Goal: Task Accomplishment & Management: Manage account settings

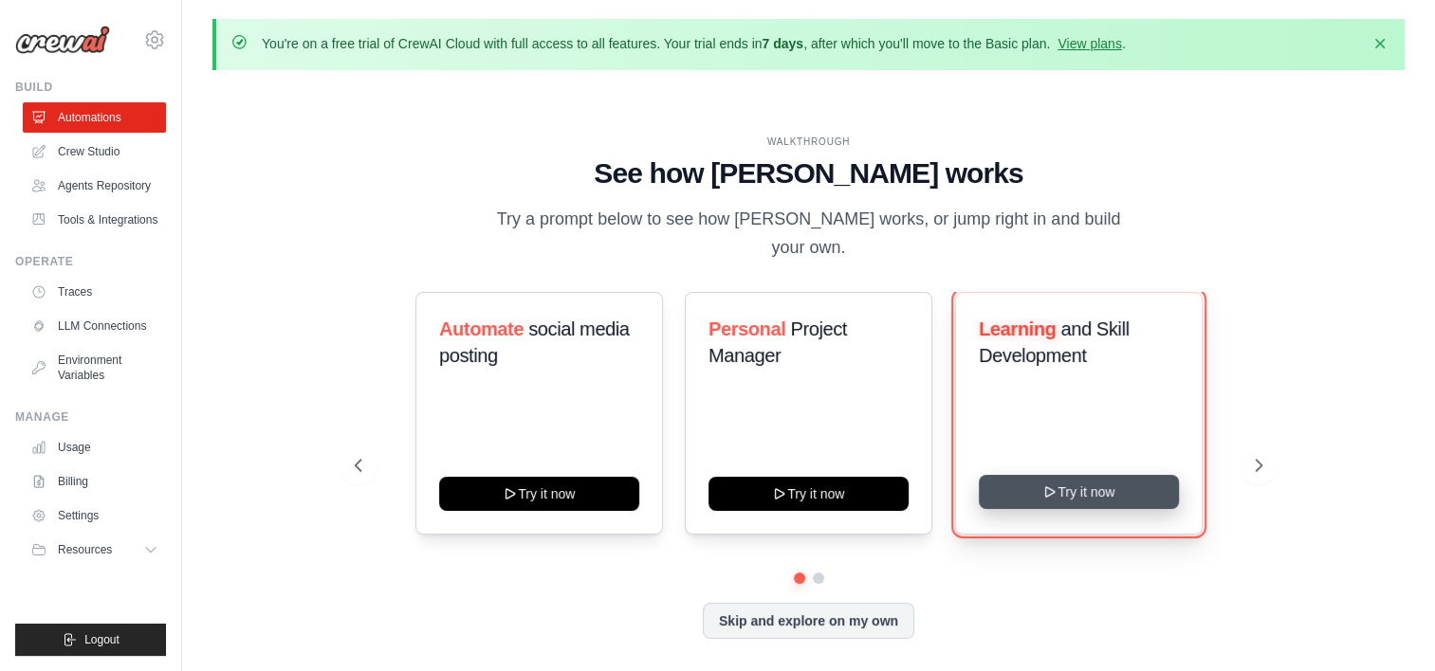
click at [1036, 482] on button "Try it now" at bounding box center [1079, 492] width 200 height 34
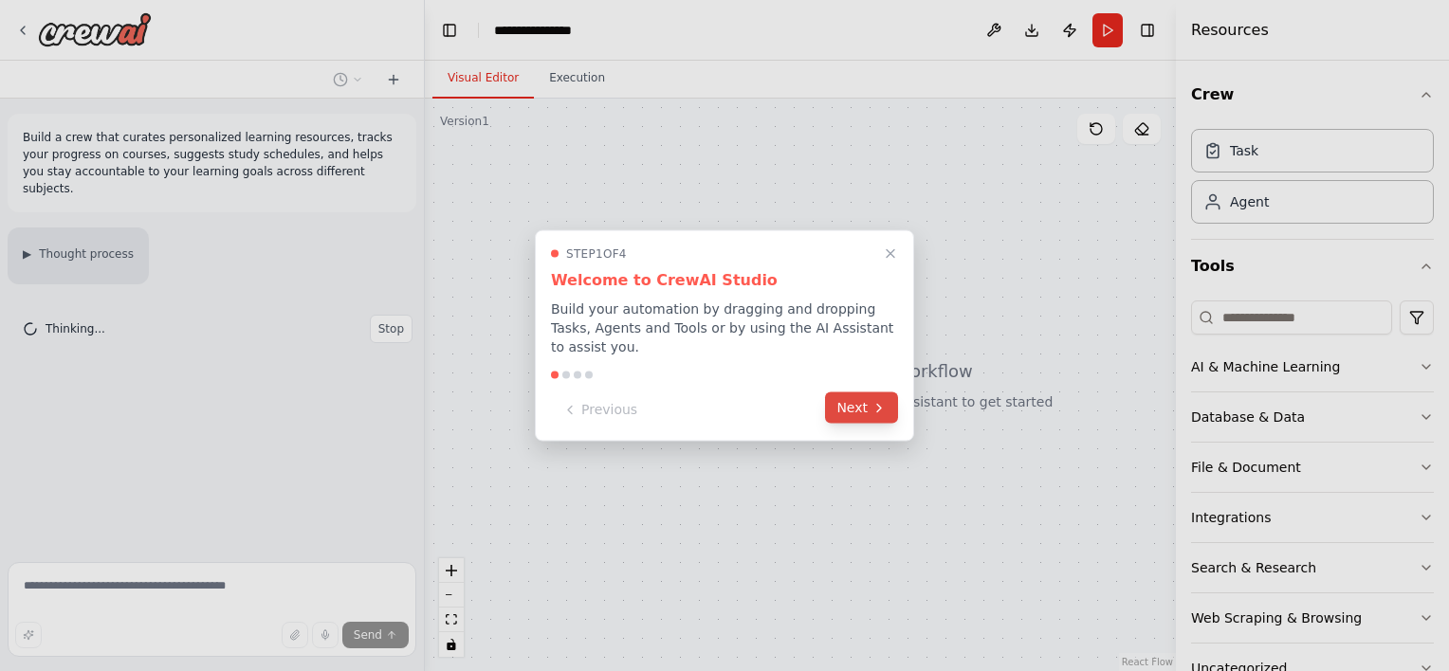
click at [888, 395] on button "Next" at bounding box center [861, 408] width 73 height 31
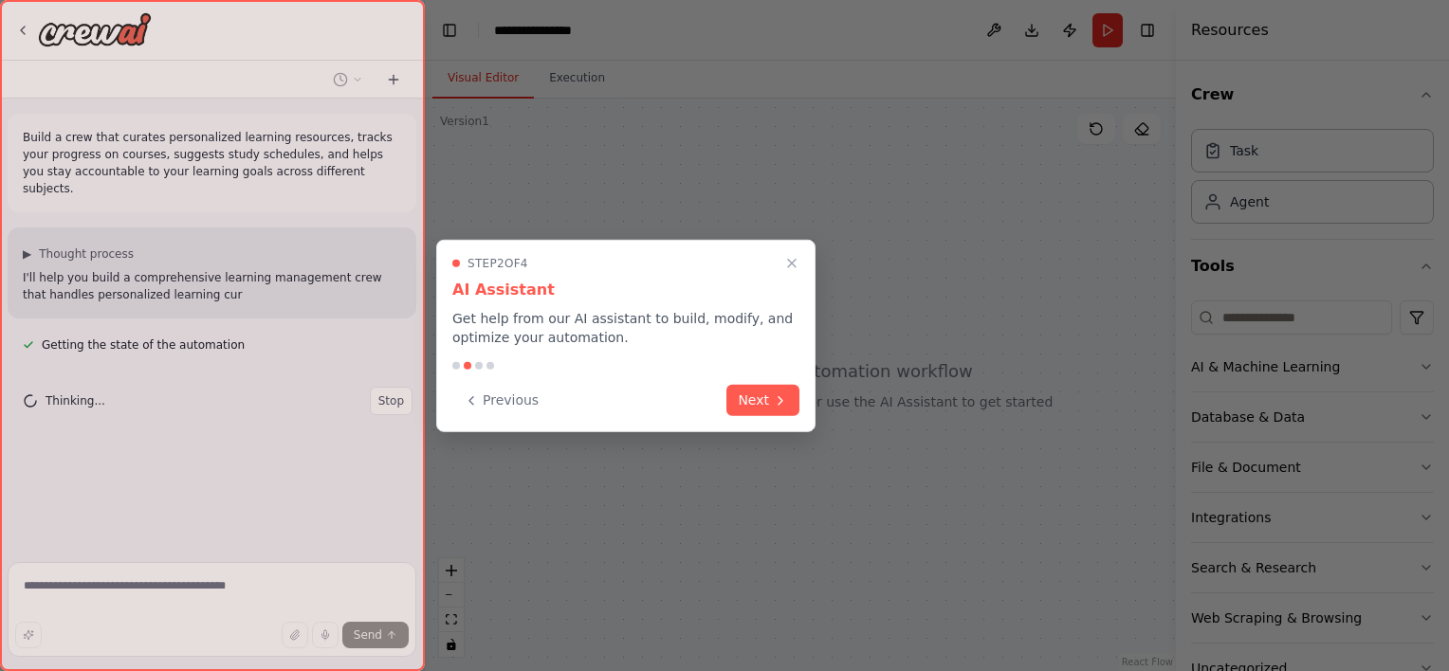
click at [800, 377] on div "Step 2 of 4 AI Assistant Get help from our AI assistant to build, modify, and o…" at bounding box center [625, 336] width 379 height 193
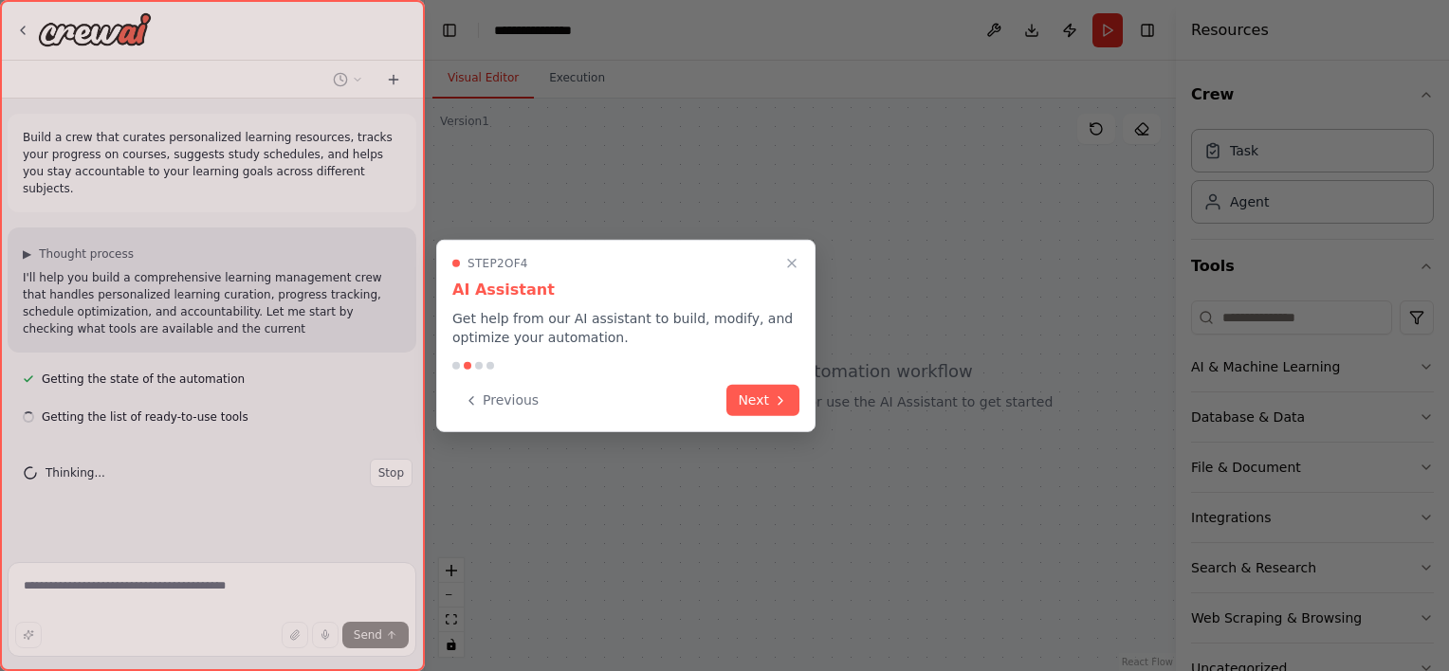
click at [779, 382] on div "Step 2 of 4 AI Assistant Get help from our AI assistant to build, modify, and o…" at bounding box center [625, 336] width 379 height 193
click at [774, 392] on icon at bounding box center [780, 398] width 15 height 15
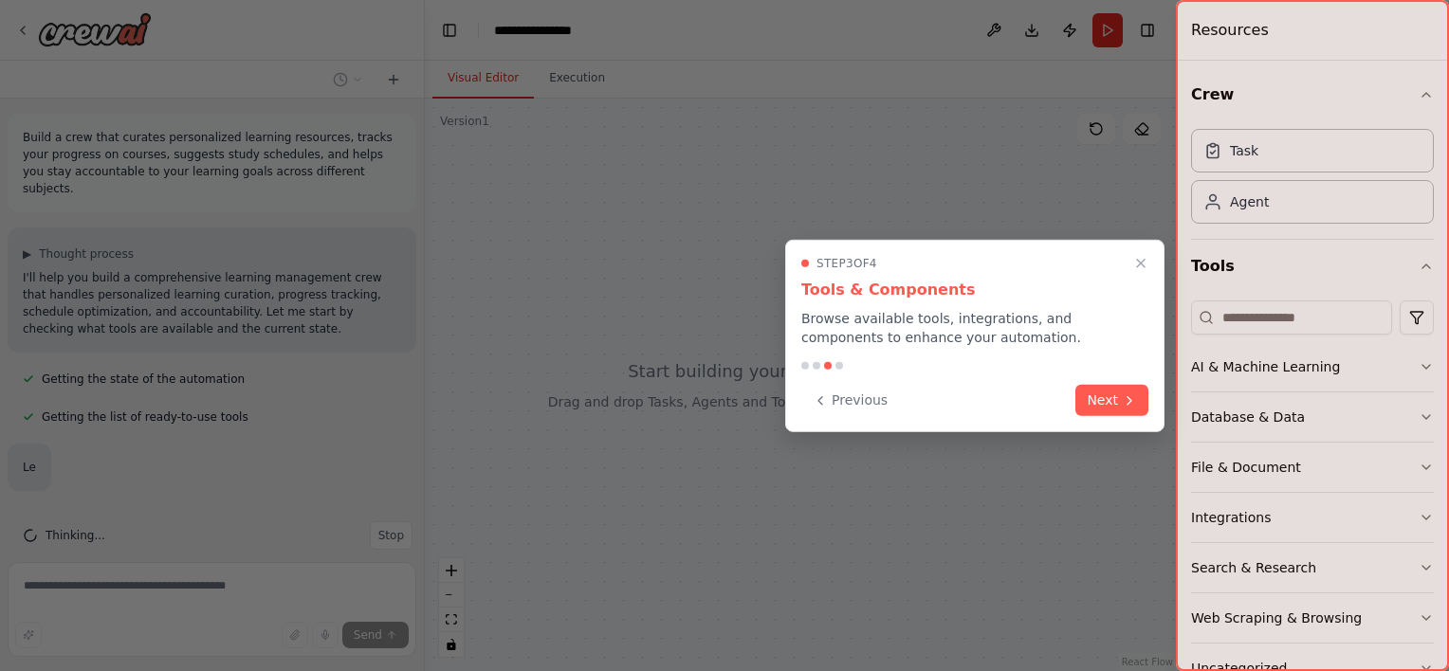
click at [774, 392] on div at bounding box center [724, 335] width 1449 height 671
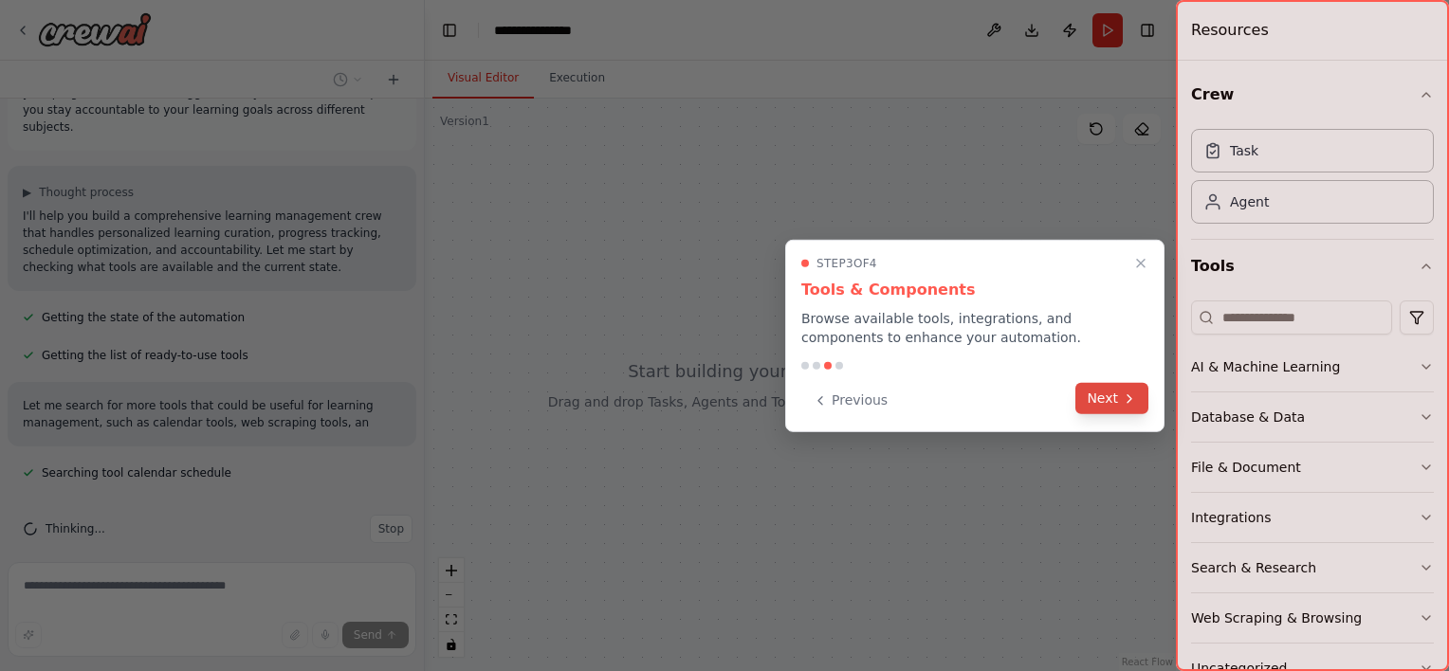
click at [1092, 407] on button "Next" at bounding box center [1112, 398] width 73 height 31
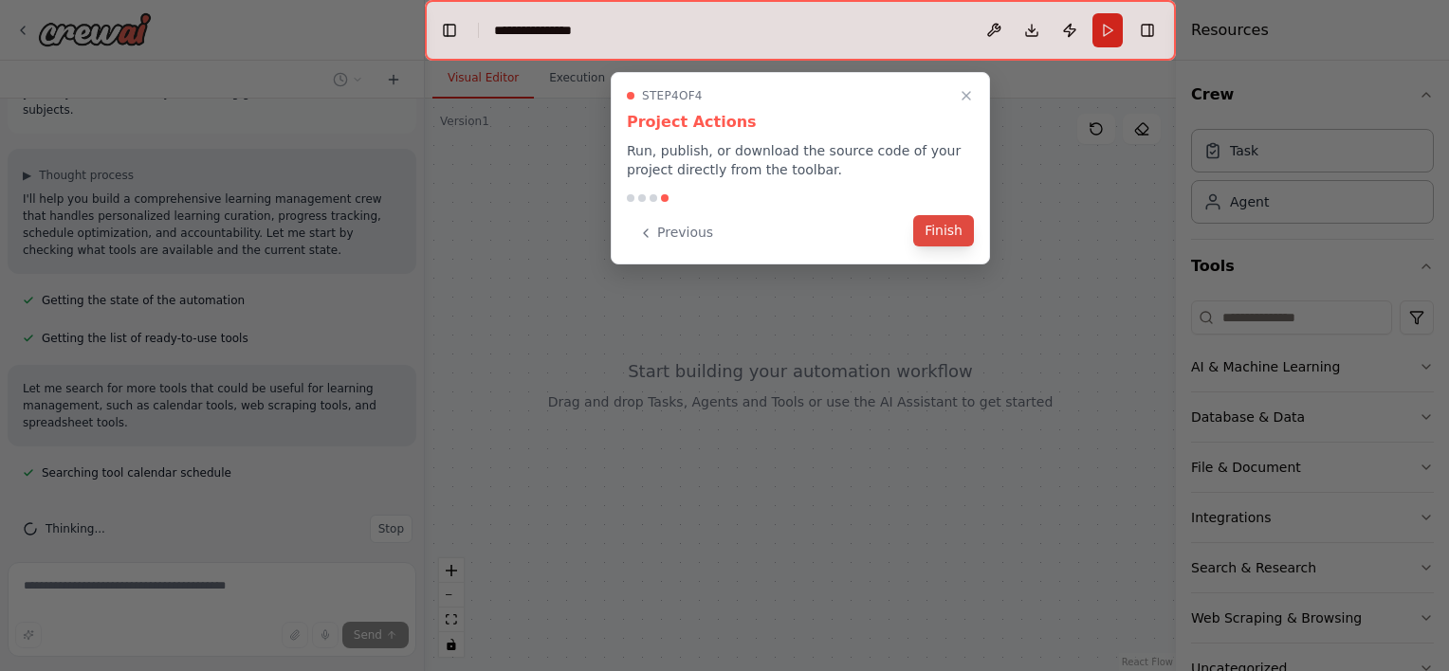
scroll to position [117, 0]
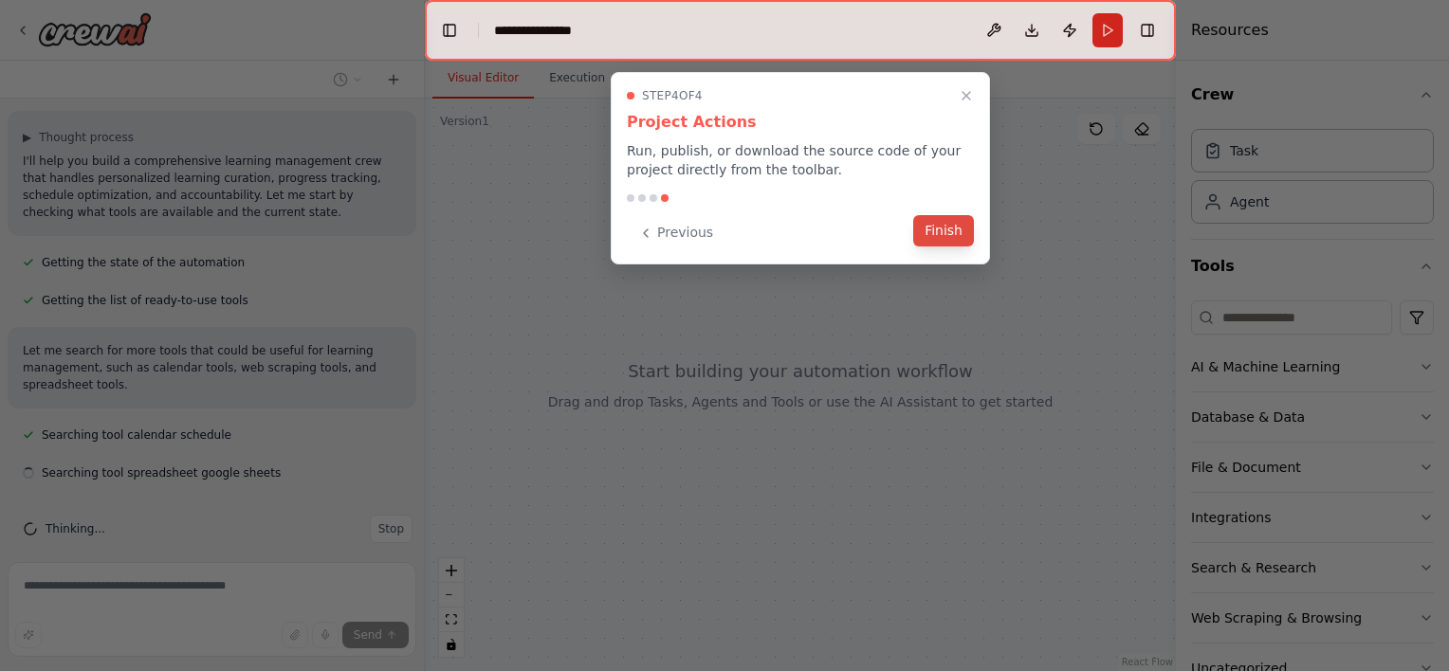
click at [956, 226] on button "Finish" at bounding box center [943, 230] width 61 height 31
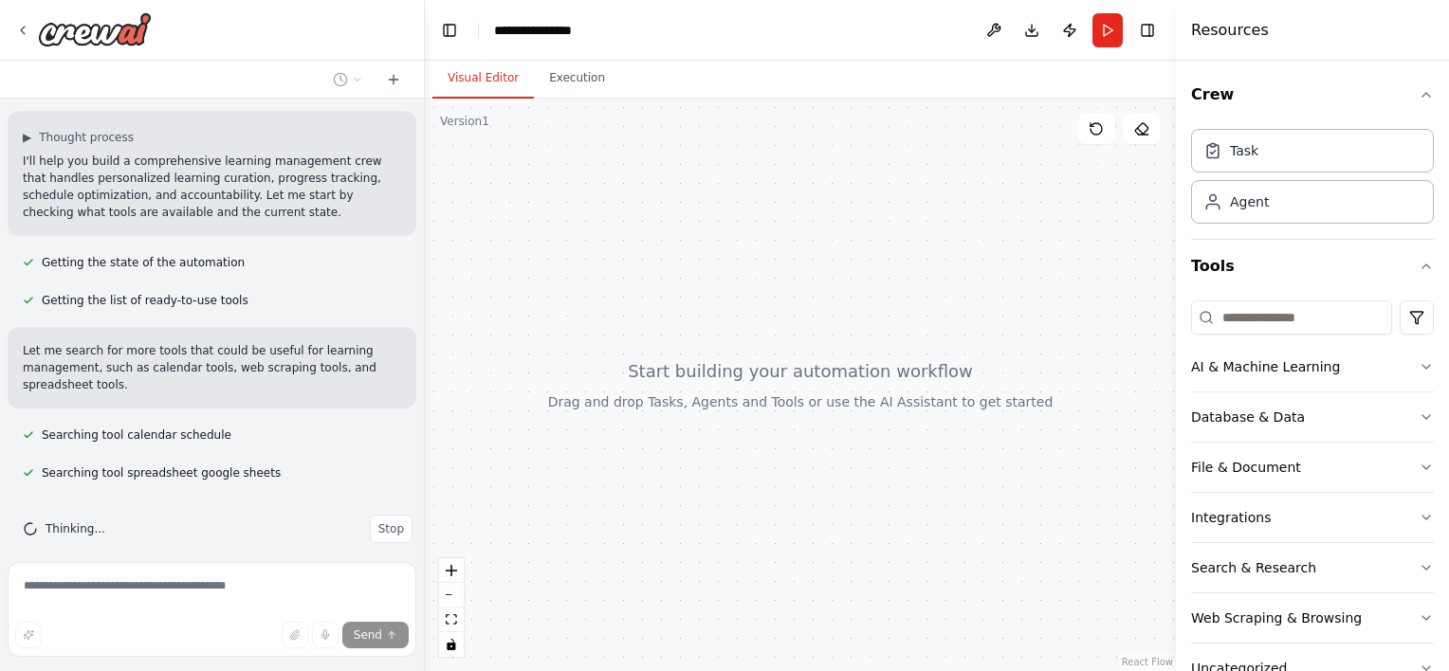
scroll to position [155, 0]
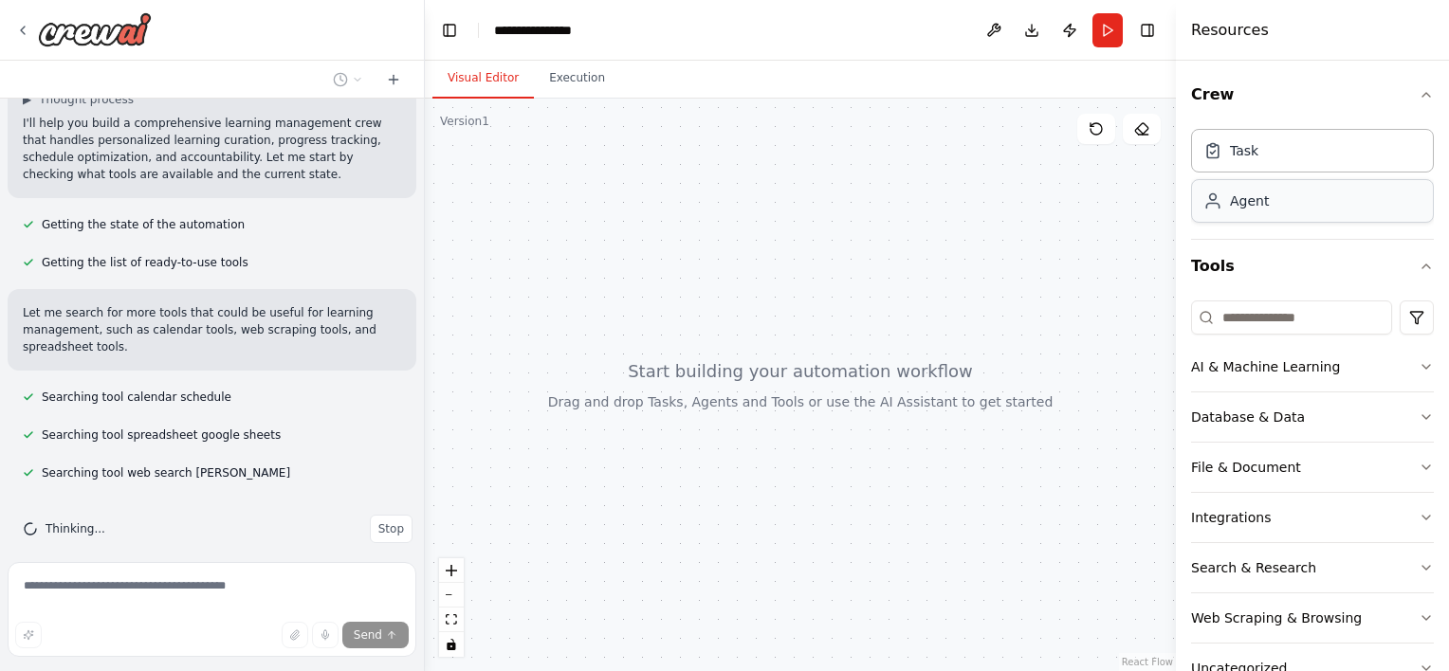
click at [1254, 212] on div "Agent" at bounding box center [1312, 201] width 243 height 44
click at [1244, 205] on div "Agent" at bounding box center [1249, 201] width 39 height 19
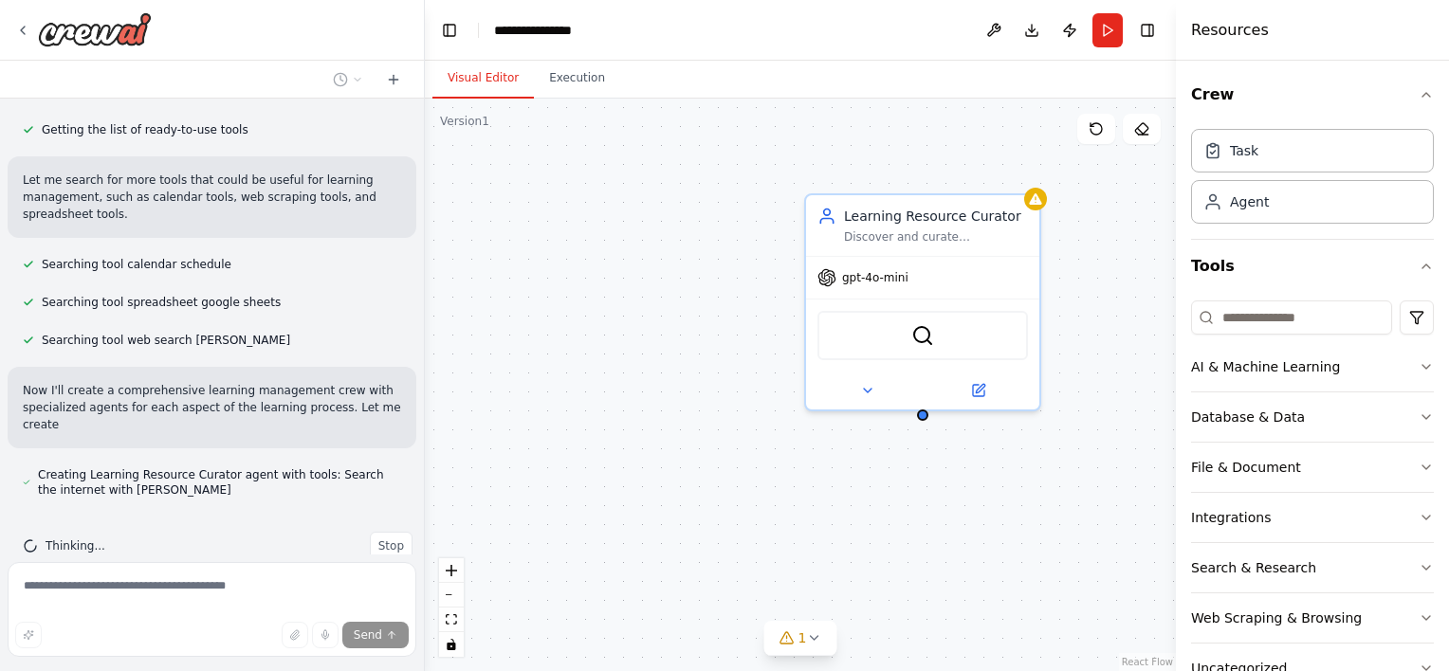
scroll to position [304, 0]
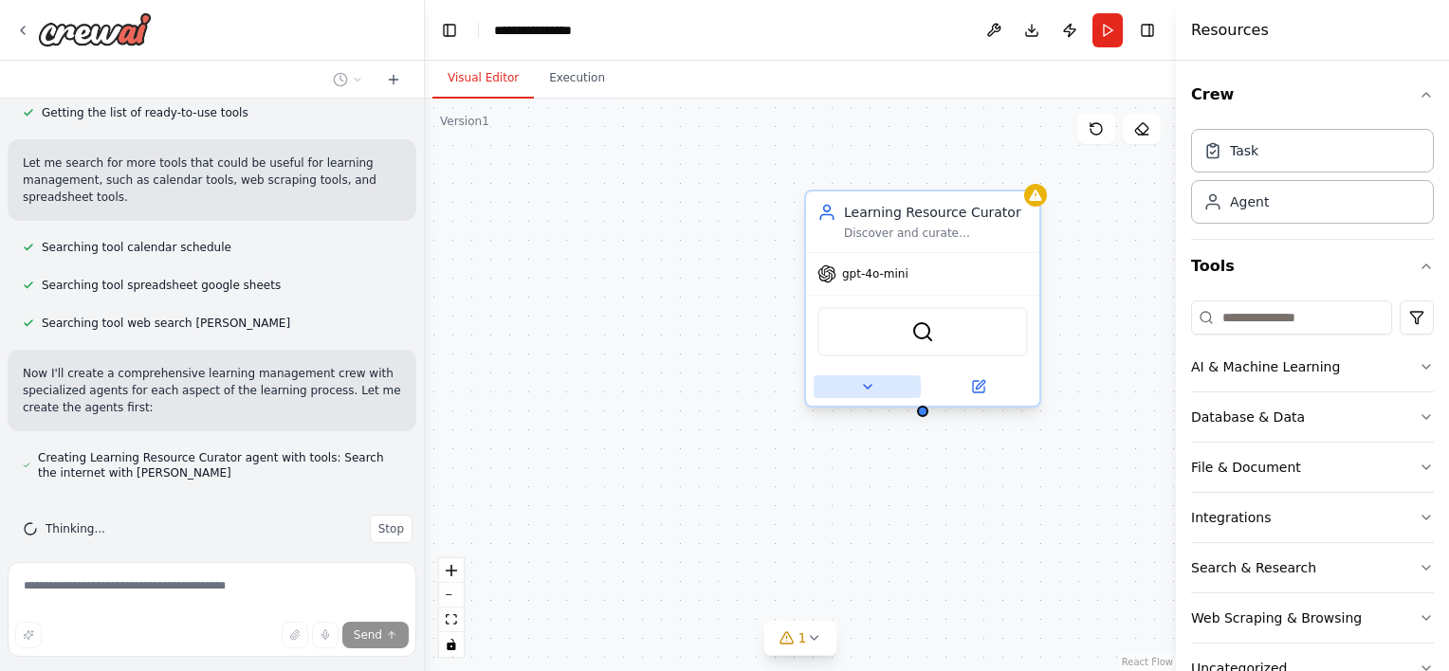
click at [878, 391] on button at bounding box center [867, 387] width 107 height 23
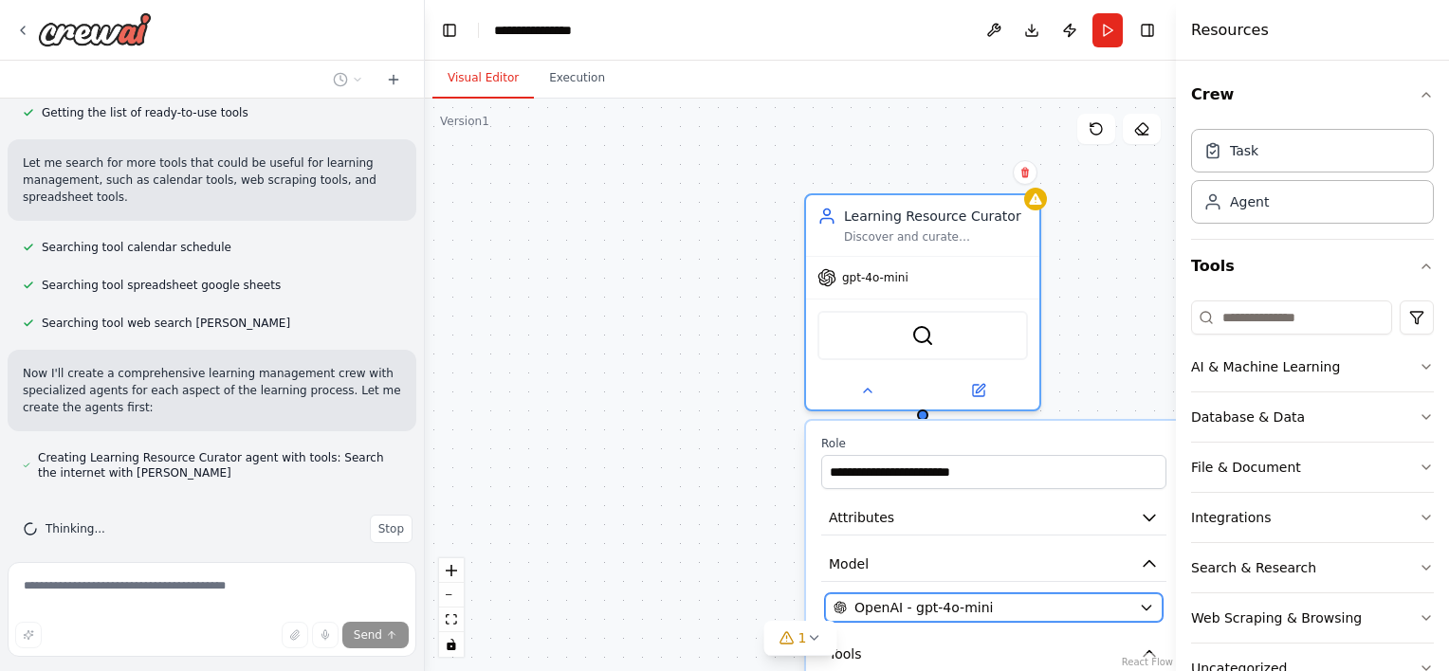
click at [990, 595] on button "OpenAI - gpt-4o-mini" at bounding box center [994, 608] width 338 height 28
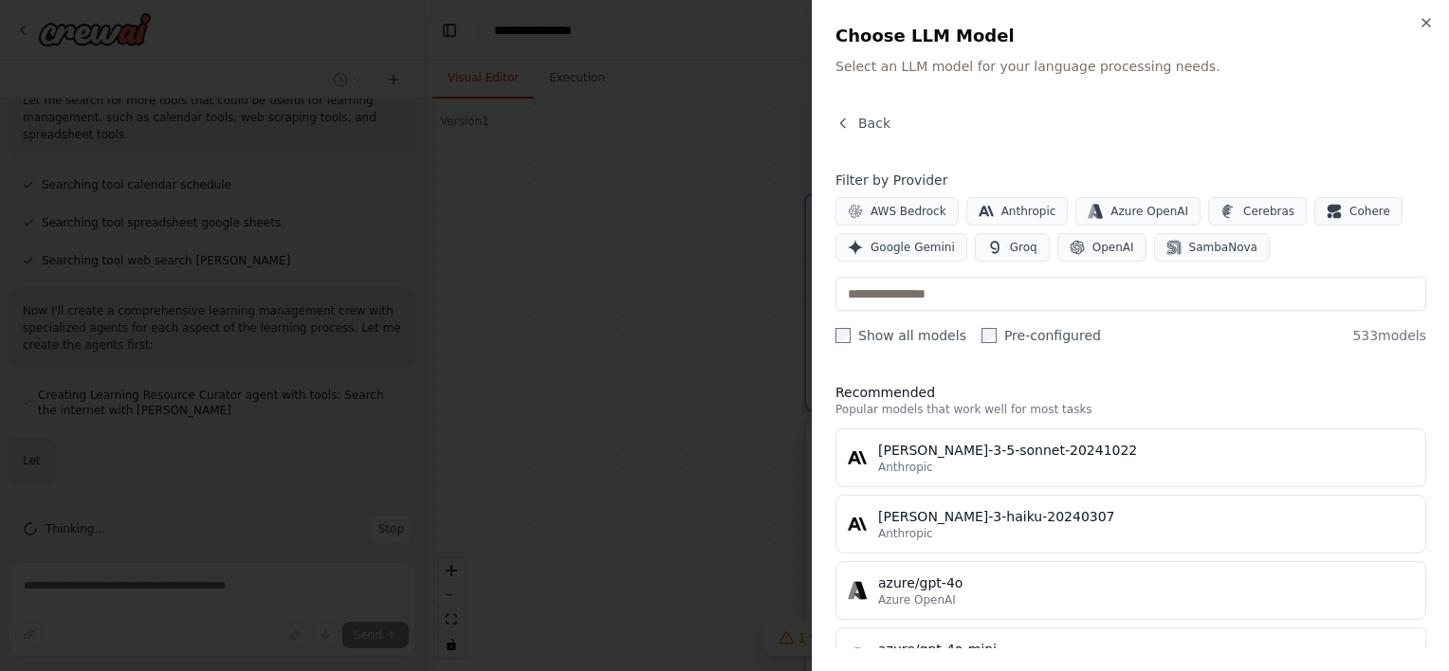
scroll to position [405, 0]
click at [1070, 248] on icon "button" at bounding box center [1077, 247] width 15 height 15
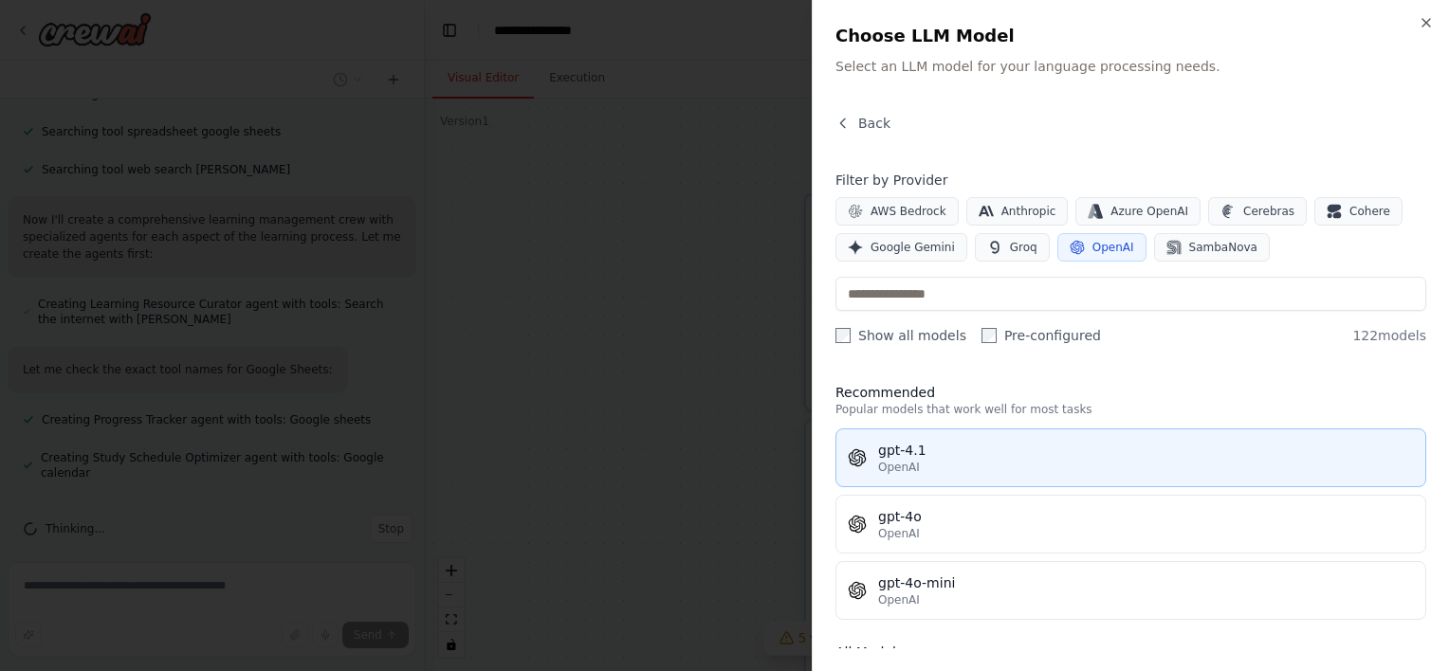
scroll to position [0, 0]
click at [943, 451] on div "gpt-4.1" at bounding box center [1146, 450] width 536 height 19
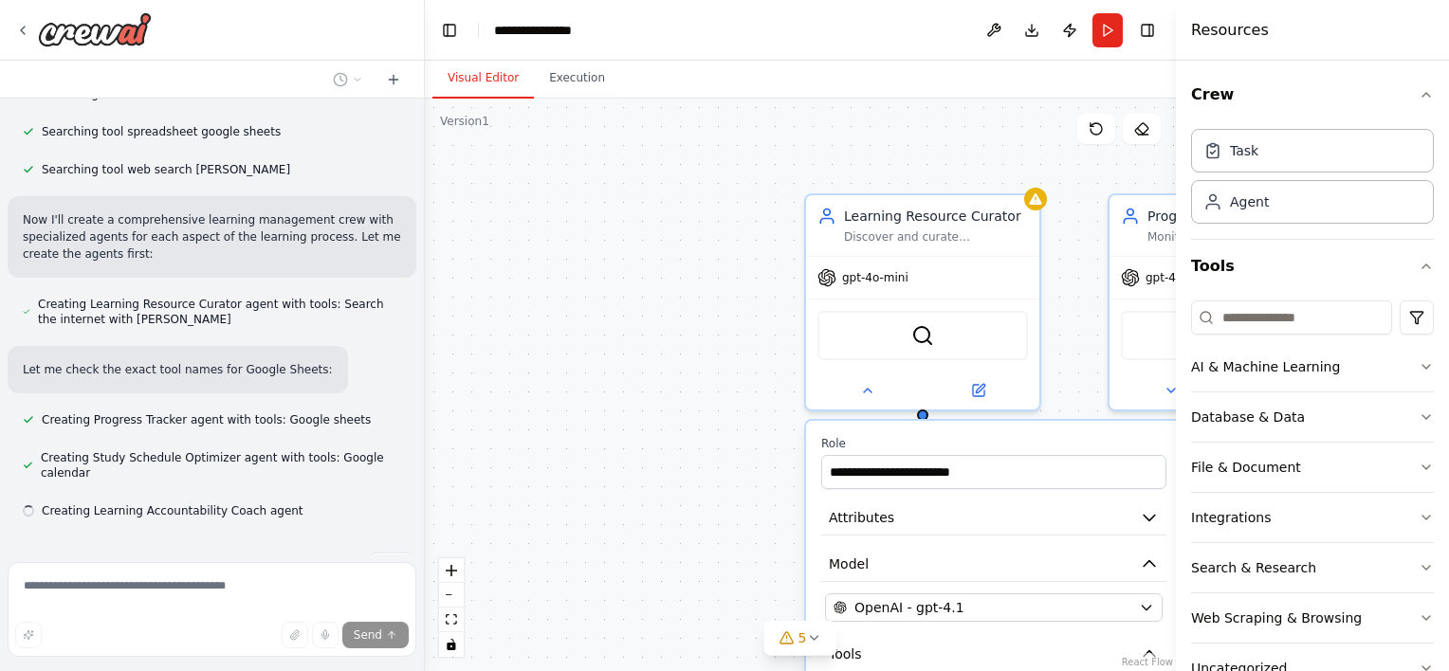
scroll to position [496, 0]
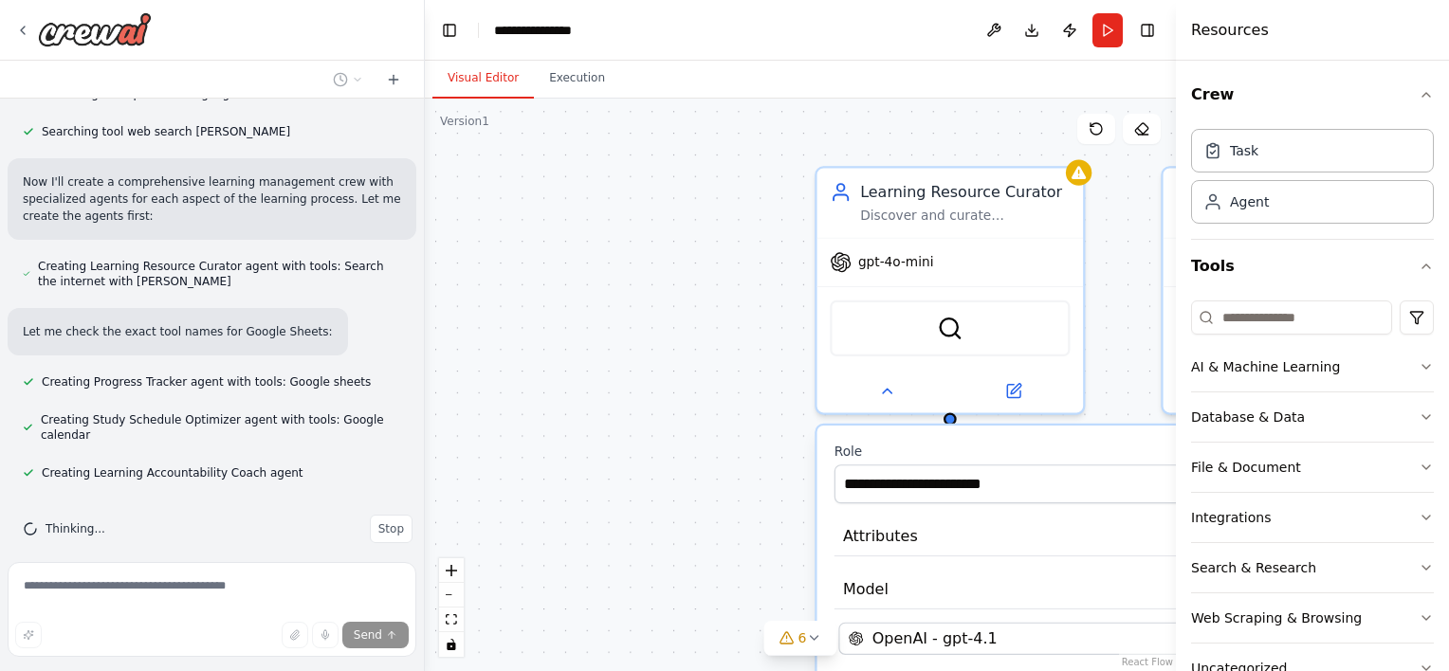
click at [704, 296] on div "**********" at bounding box center [800, 385] width 751 height 573
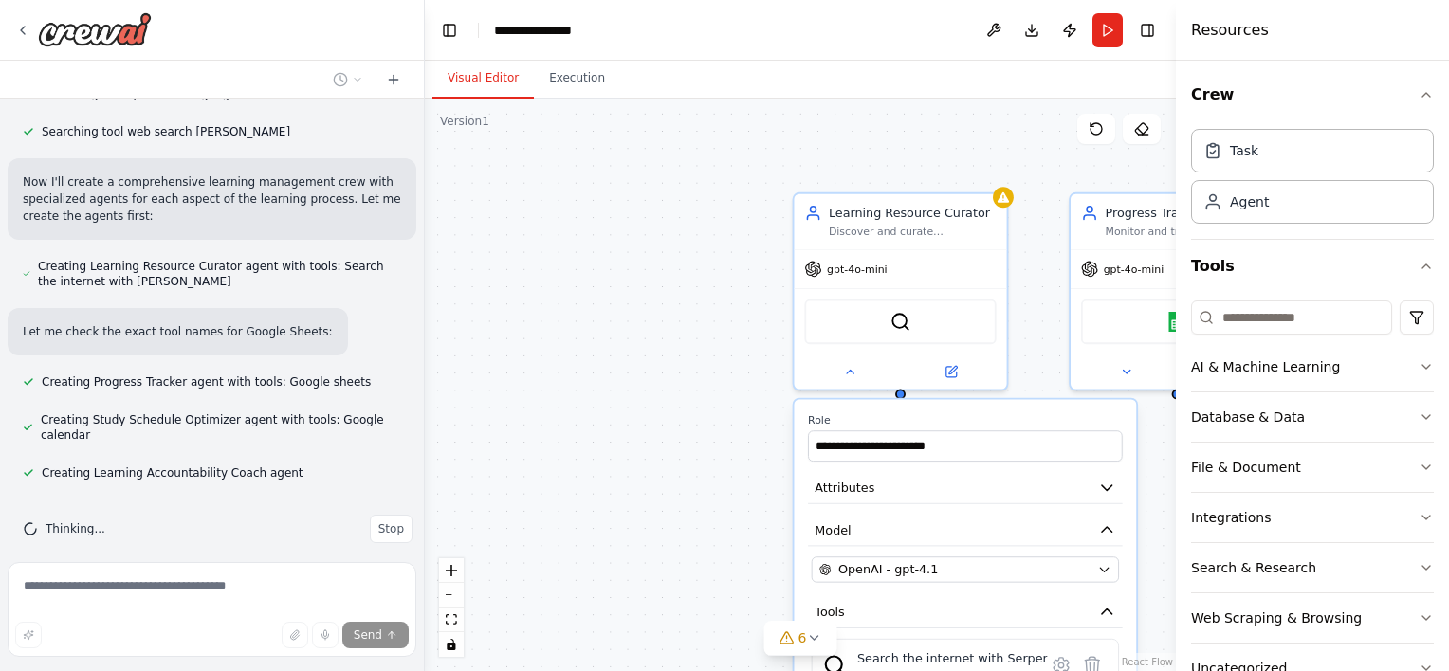
click at [704, 296] on div "**********" at bounding box center [800, 385] width 751 height 573
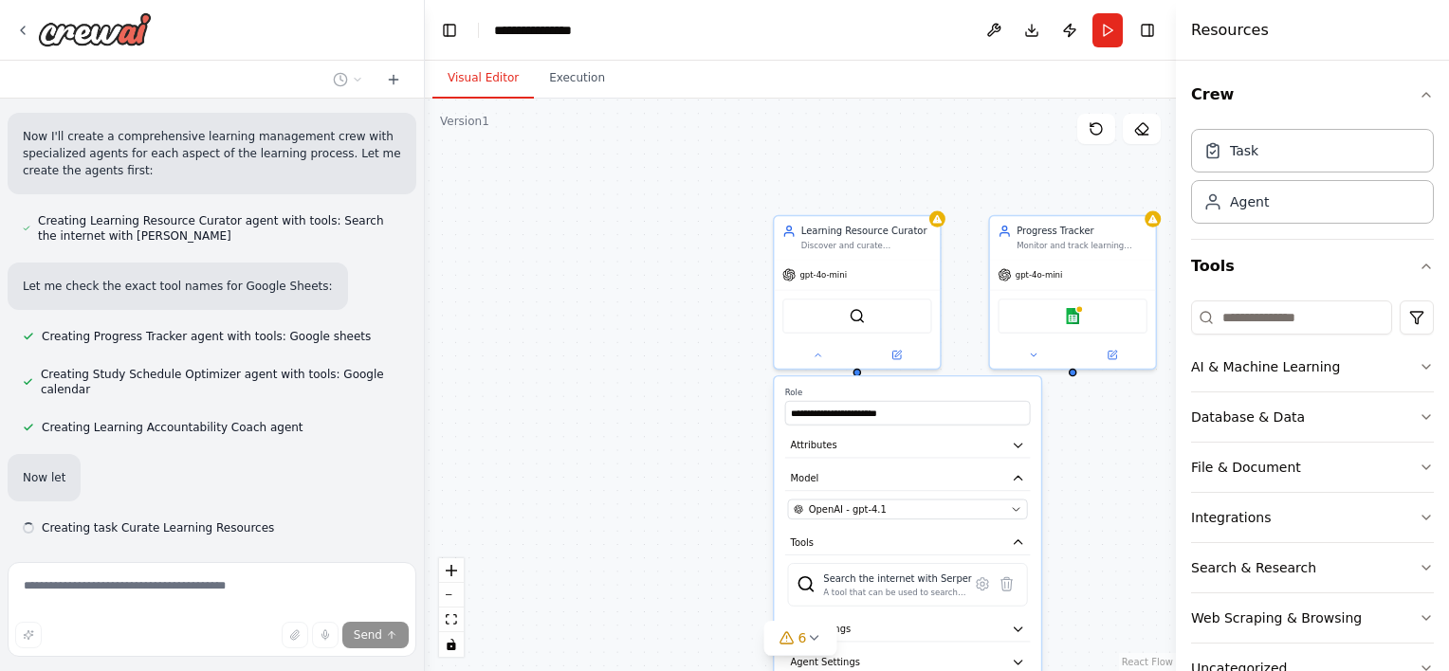
scroll to position [597, 0]
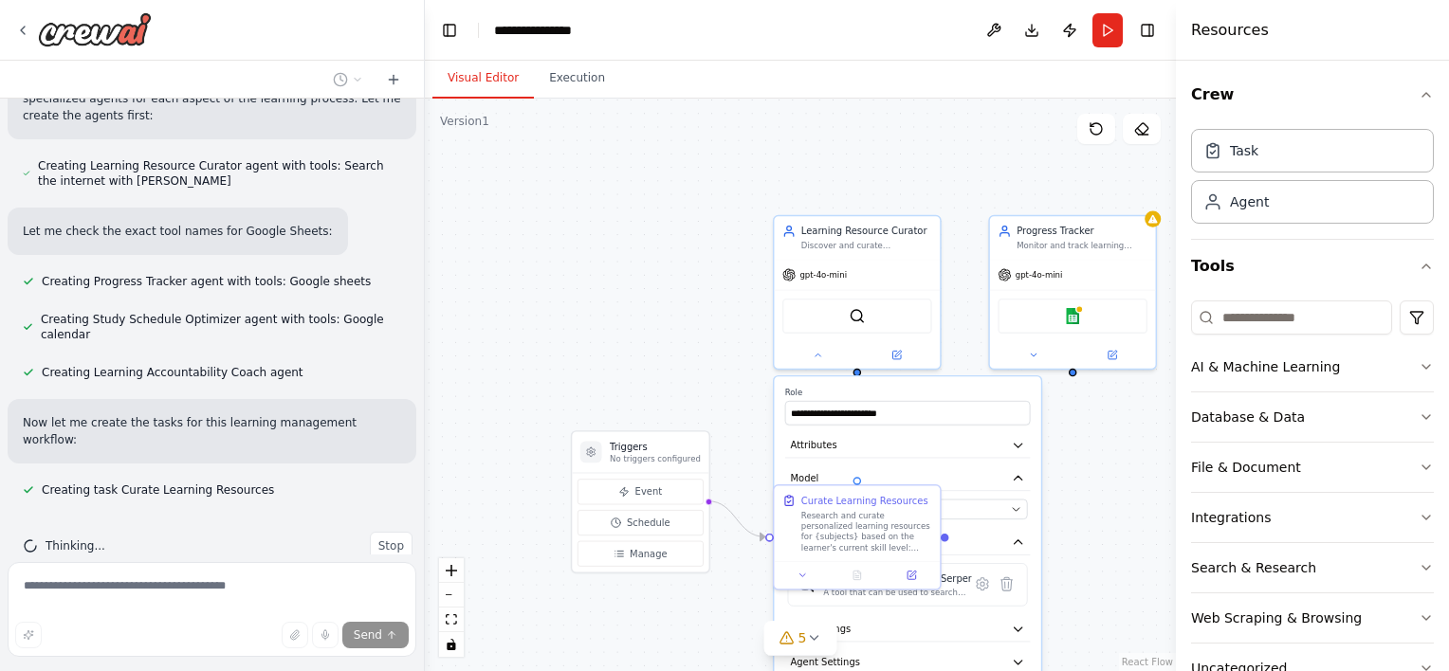
click at [671, 285] on div ".deletable-edge-delete-btn { width: 20px; height: 20px; border: 0px solid #ffff…" at bounding box center [800, 385] width 751 height 573
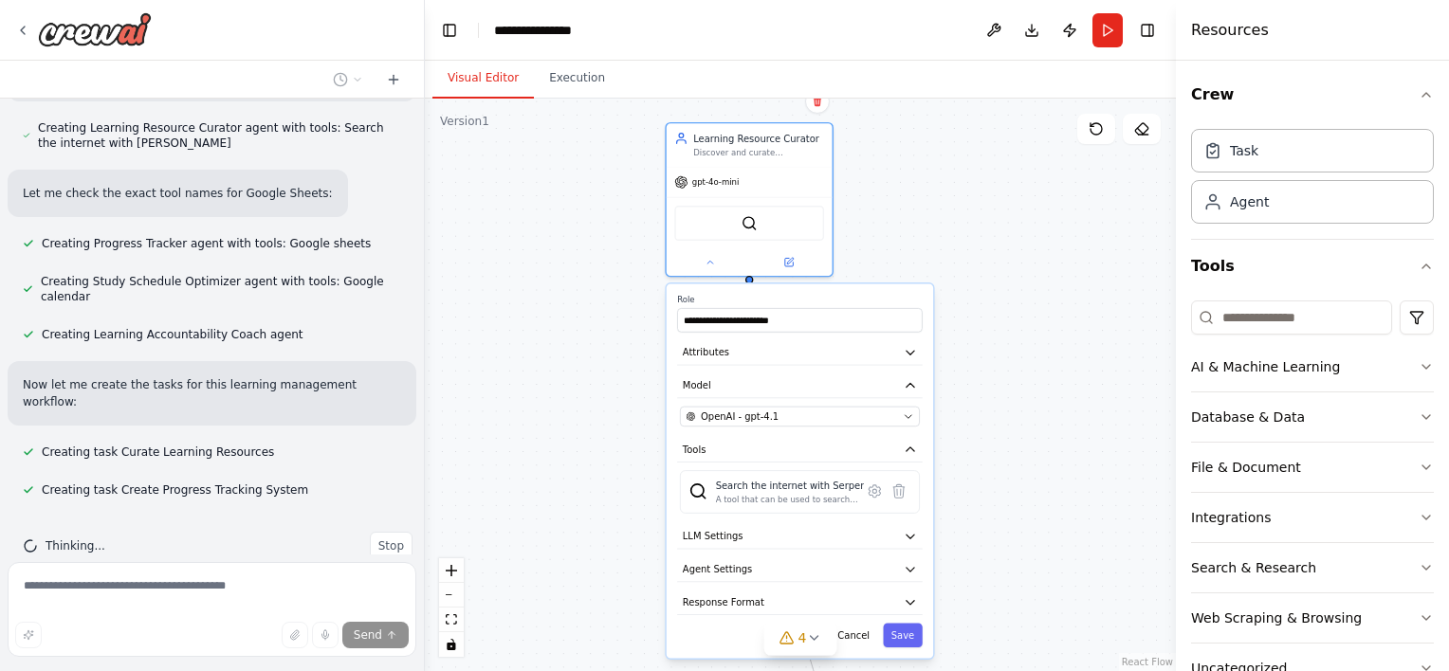
drag, startPoint x: 963, startPoint y: 386, endPoint x: 872, endPoint y: 311, distance: 117.9
click at [872, 305] on label "Role" at bounding box center [800, 300] width 246 height 10
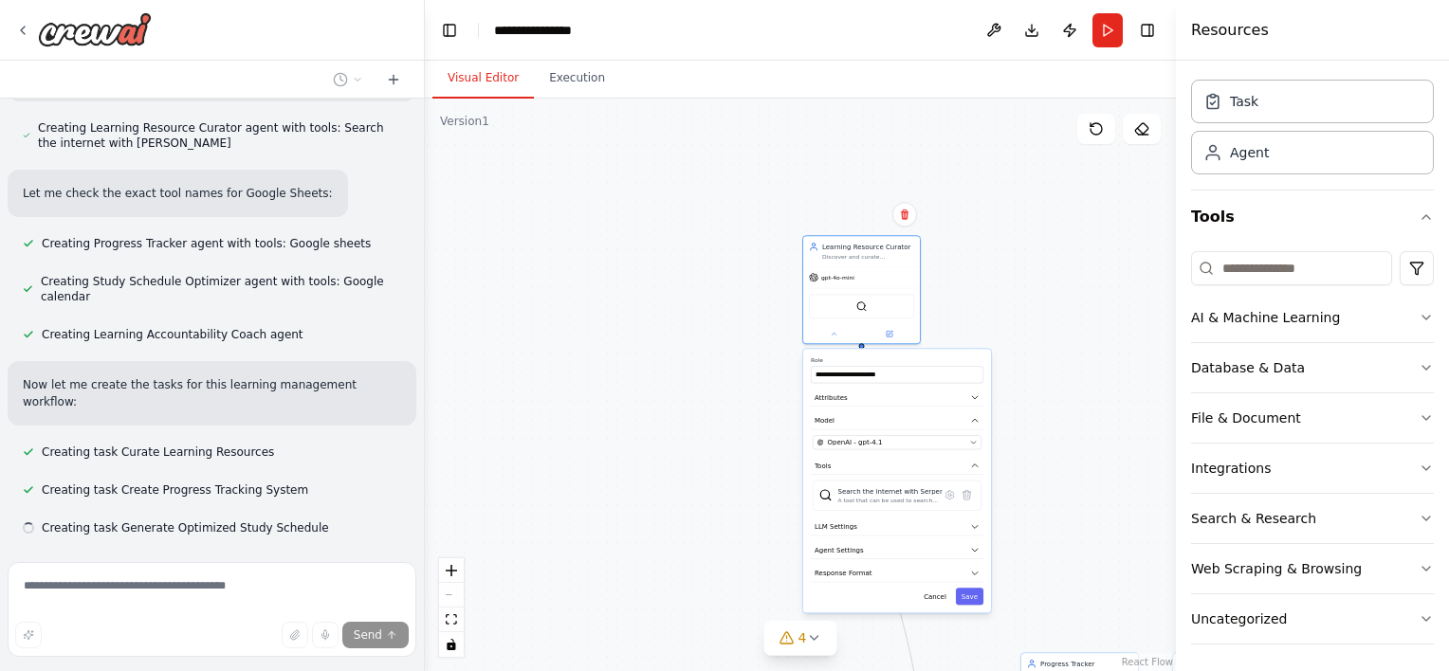
scroll to position [672, 0]
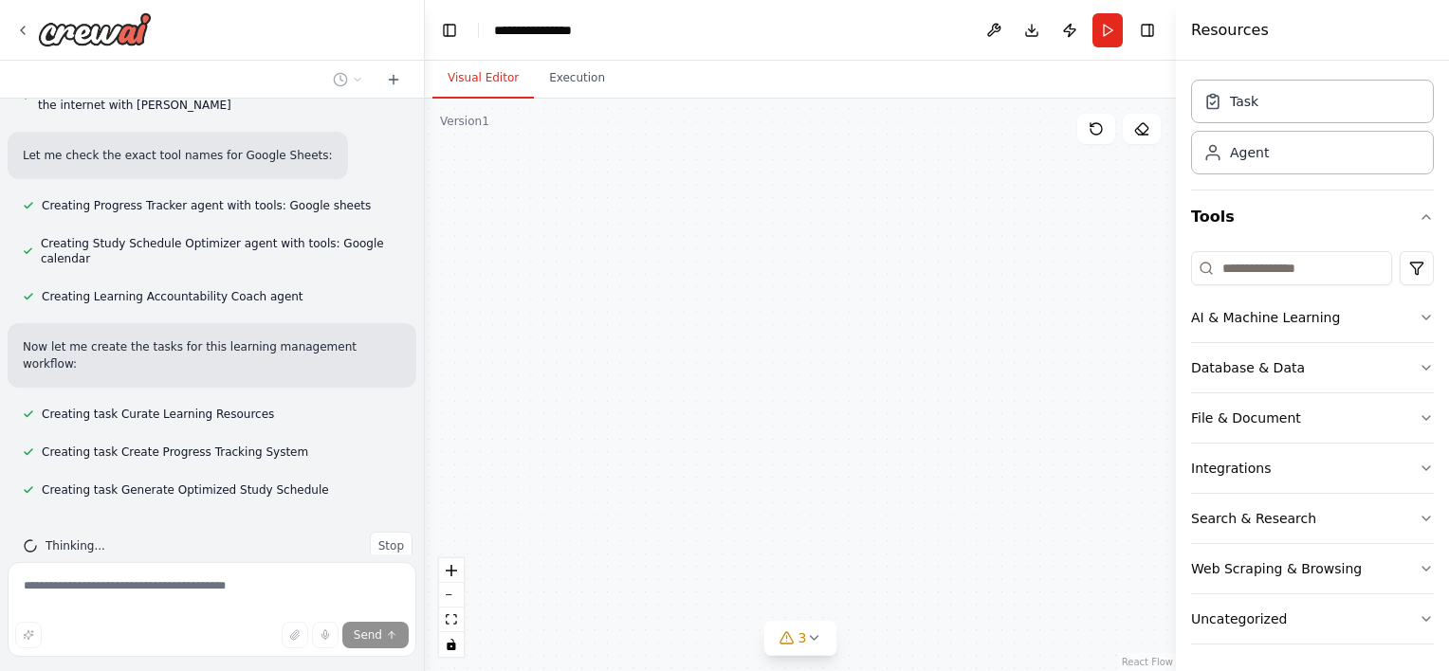
drag, startPoint x: 846, startPoint y: 510, endPoint x: 877, endPoint y: 496, distance: 34.4
click at [877, 496] on div ".deletable-edge-delete-btn { width: 20px; height: 20px; border: 0px solid #ffff…" at bounding box center [800, 385] width 751 height 573
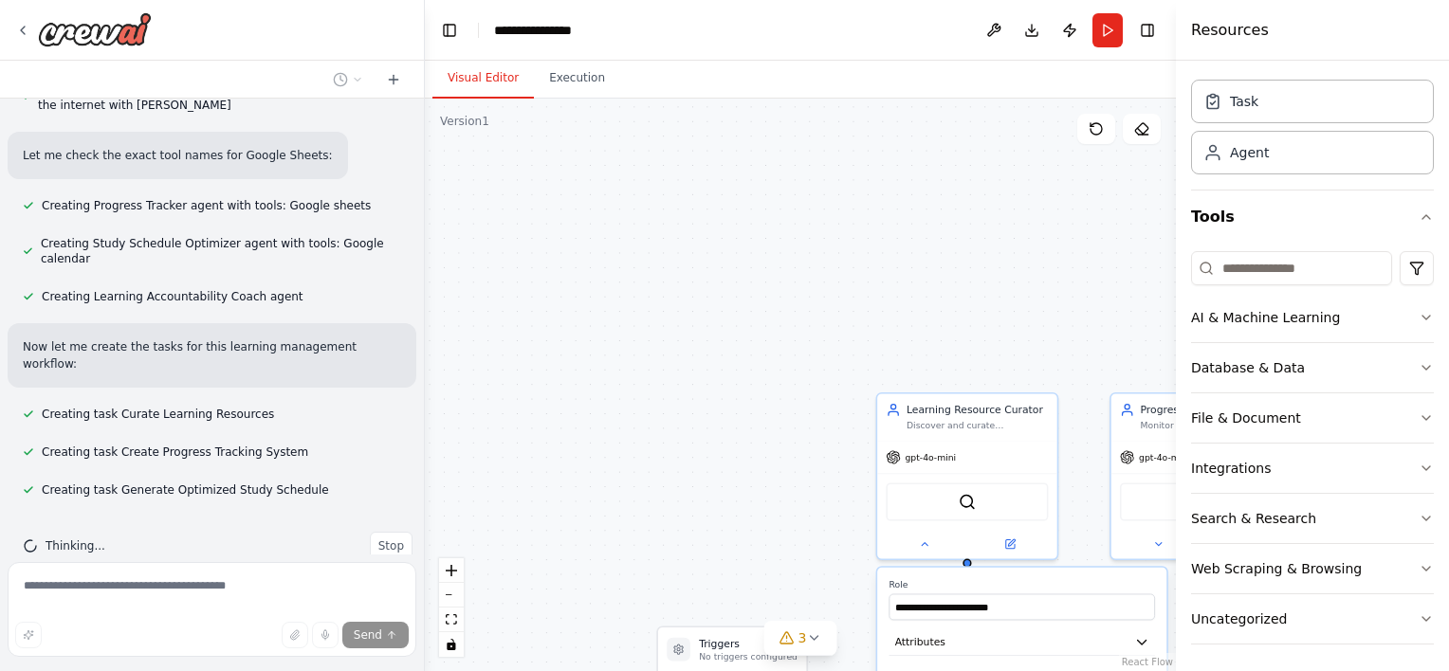
drag, startPoint x: 927, startPoint y: 607, endPoint x: 799, endPoint y: 8, distance: 612.9
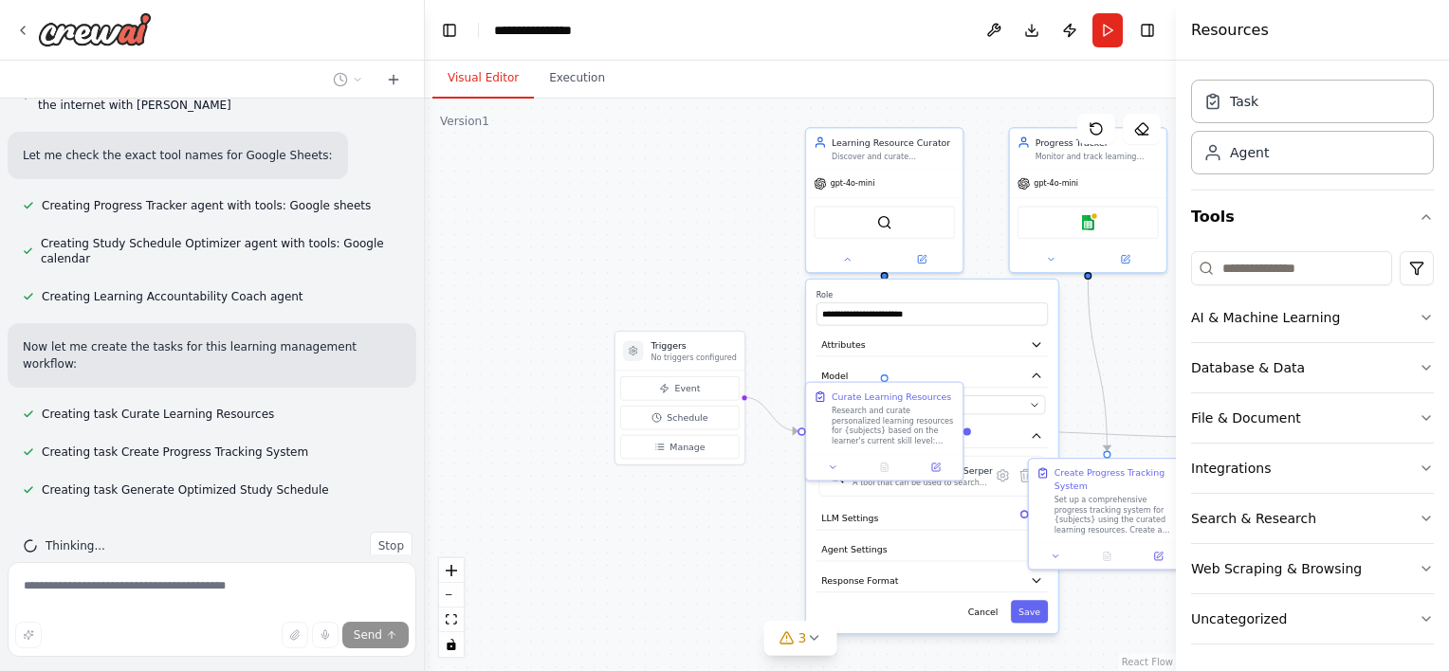
scroll to position [710, 0]
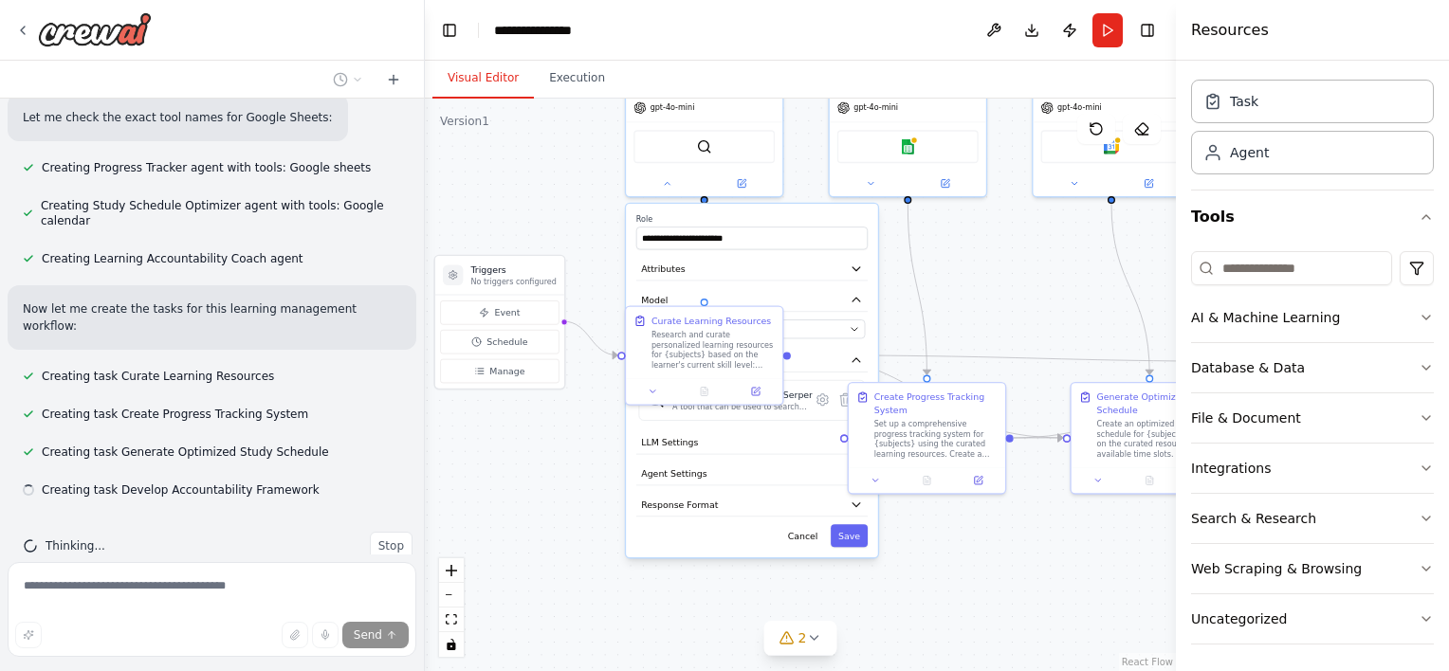
drag, startPoint x: 1050, startPoint y: 389, endPoint x: 870, endPoint y: 304, distance: 199.0
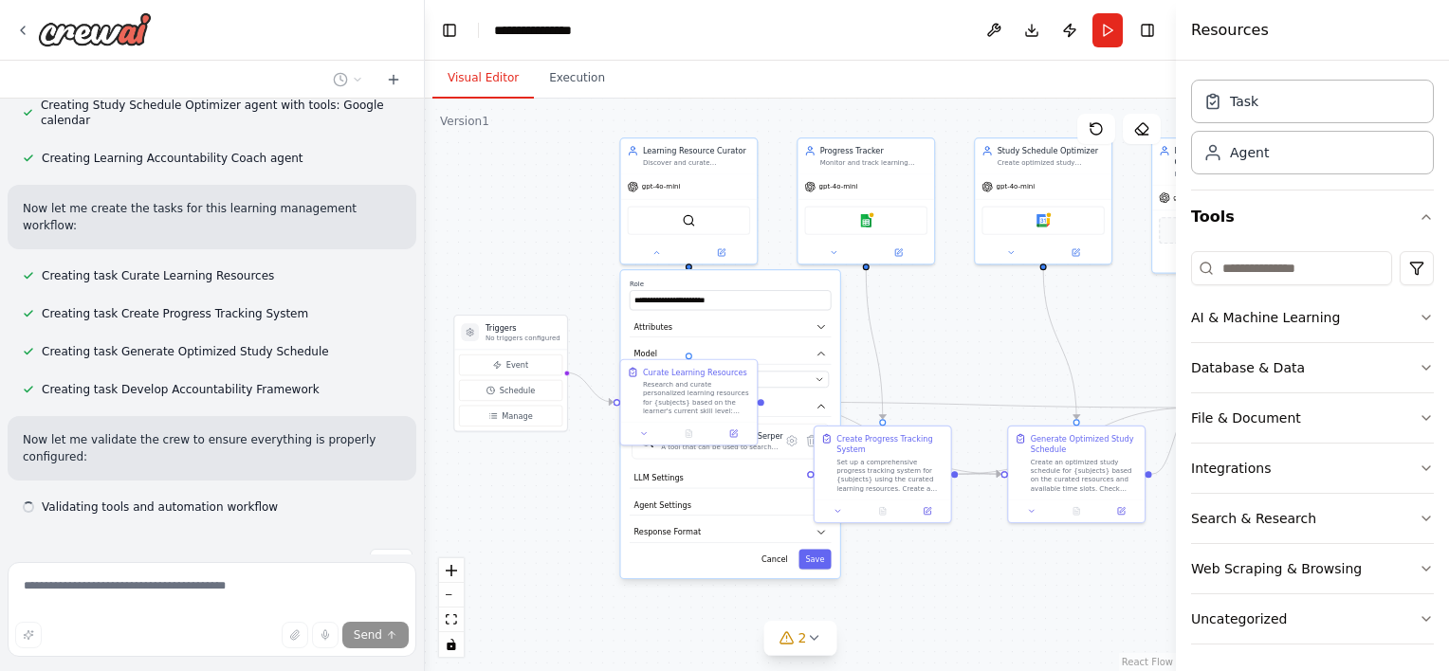
scroll to position [828, 0]
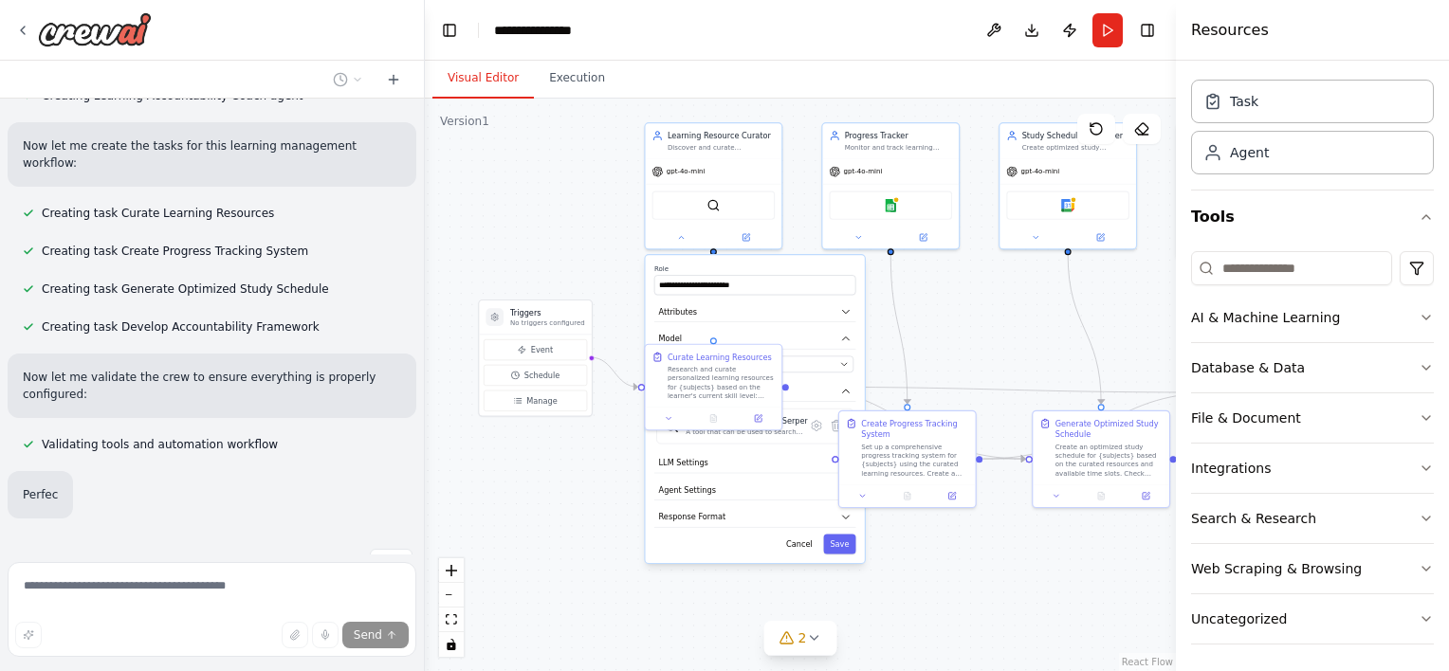
drag, startPoint x: 983, startPoint y: 276, endPoint x: 945, endPoint y: 315, distance: 54.3
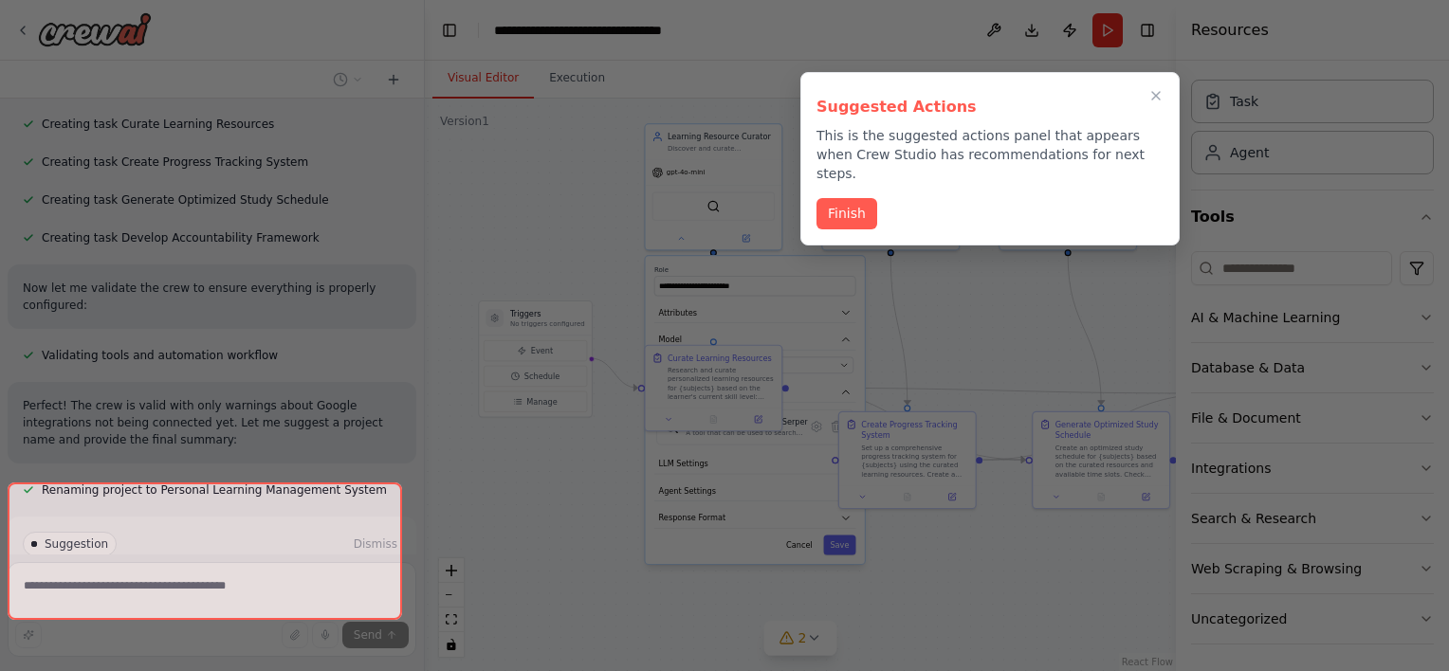
scroll to position [1115, 0]
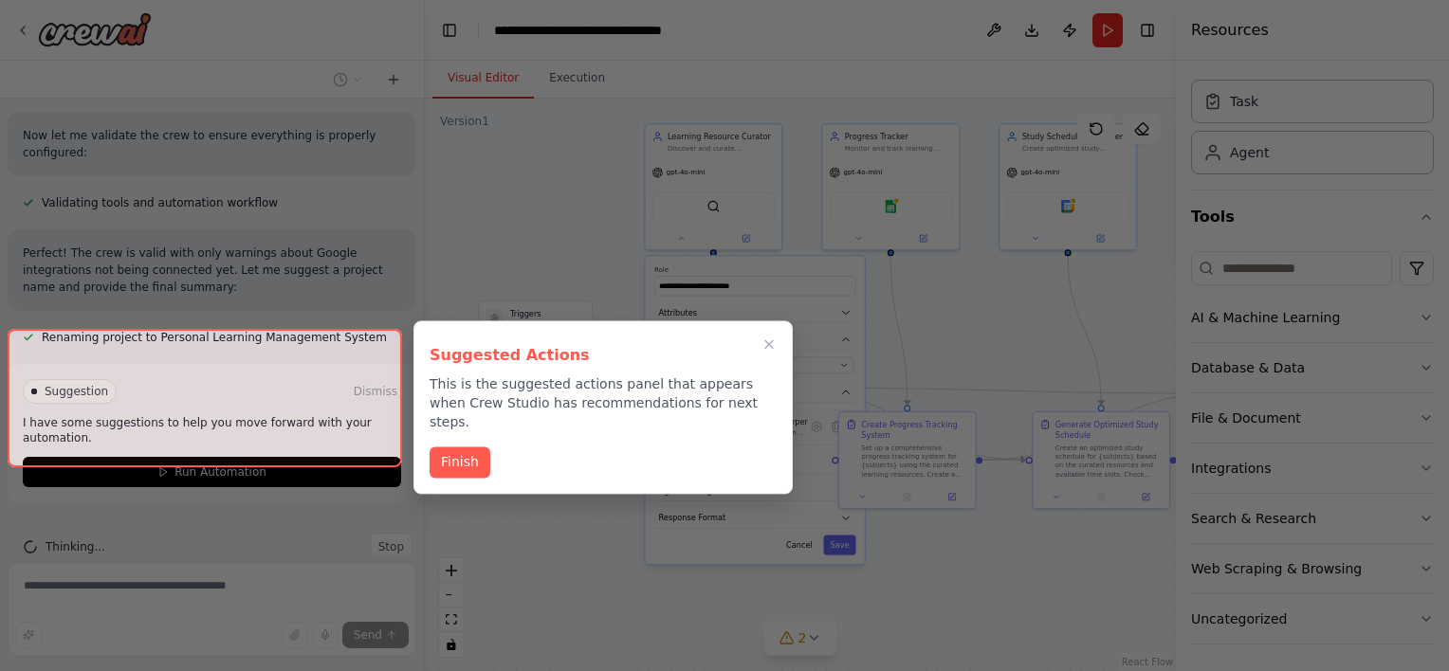
click at [322, 429] on div at bounding box center [205, 398] width 395 height 138
click at [438, 445] on button "Finish" at bounding box center [460, 460] width 61 height 31
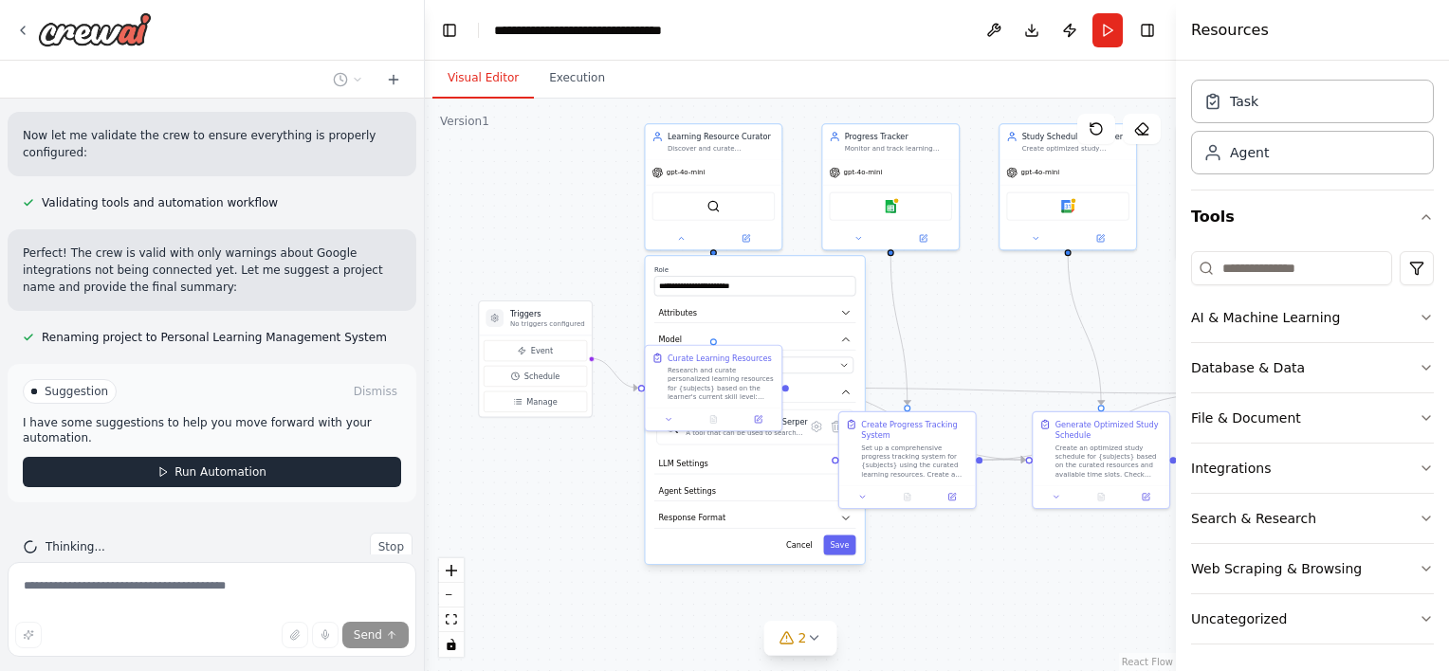
click at [293, 457] on button "Run Automation" at bounding box center [212, 472] width 378 height 30
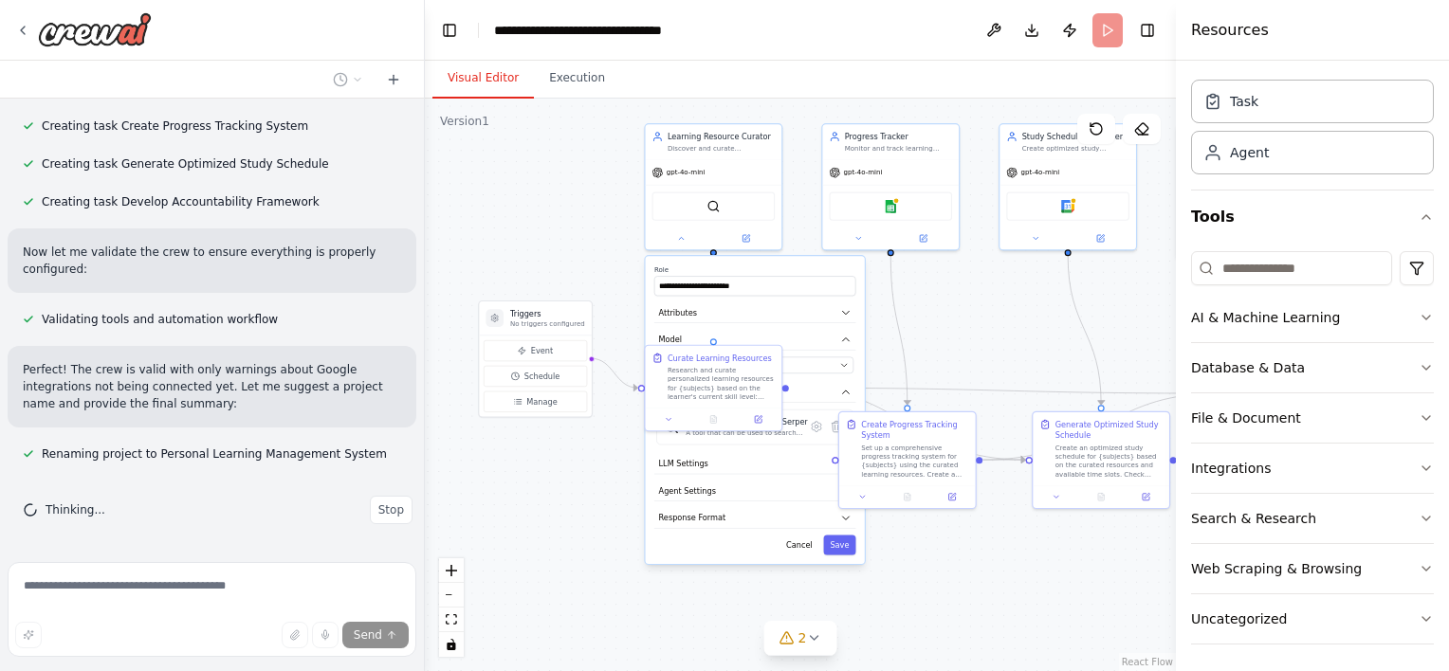
scroll to position [963, 0]
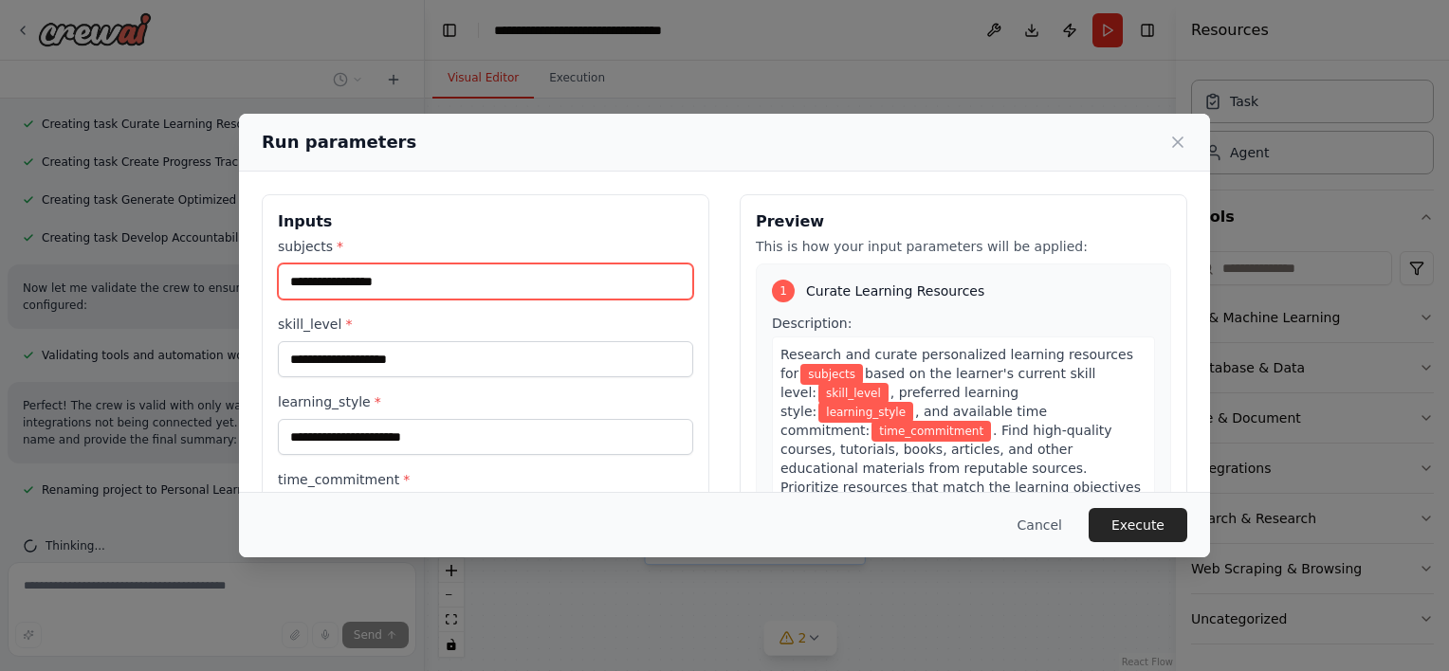
click at [486, 294] on input "subjects *" at bounding box center [485, 282] width 415 height 36
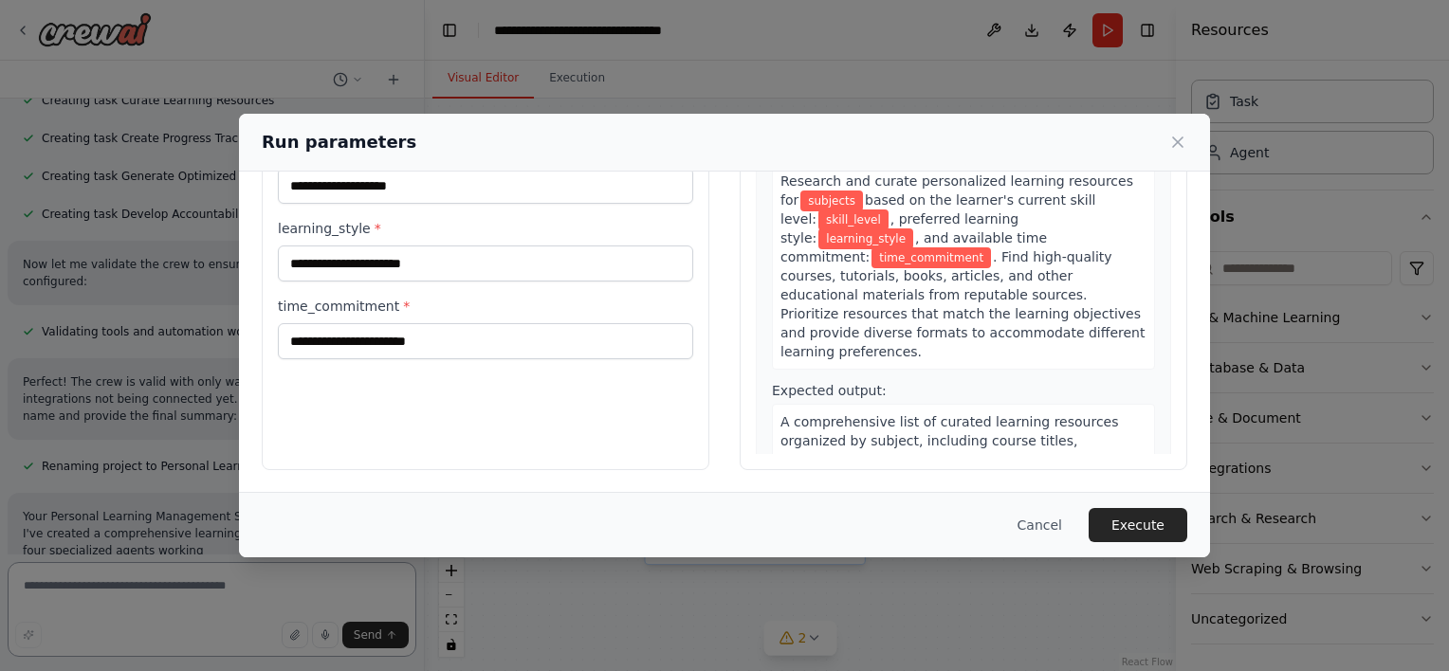
scroll to position [0, 0]
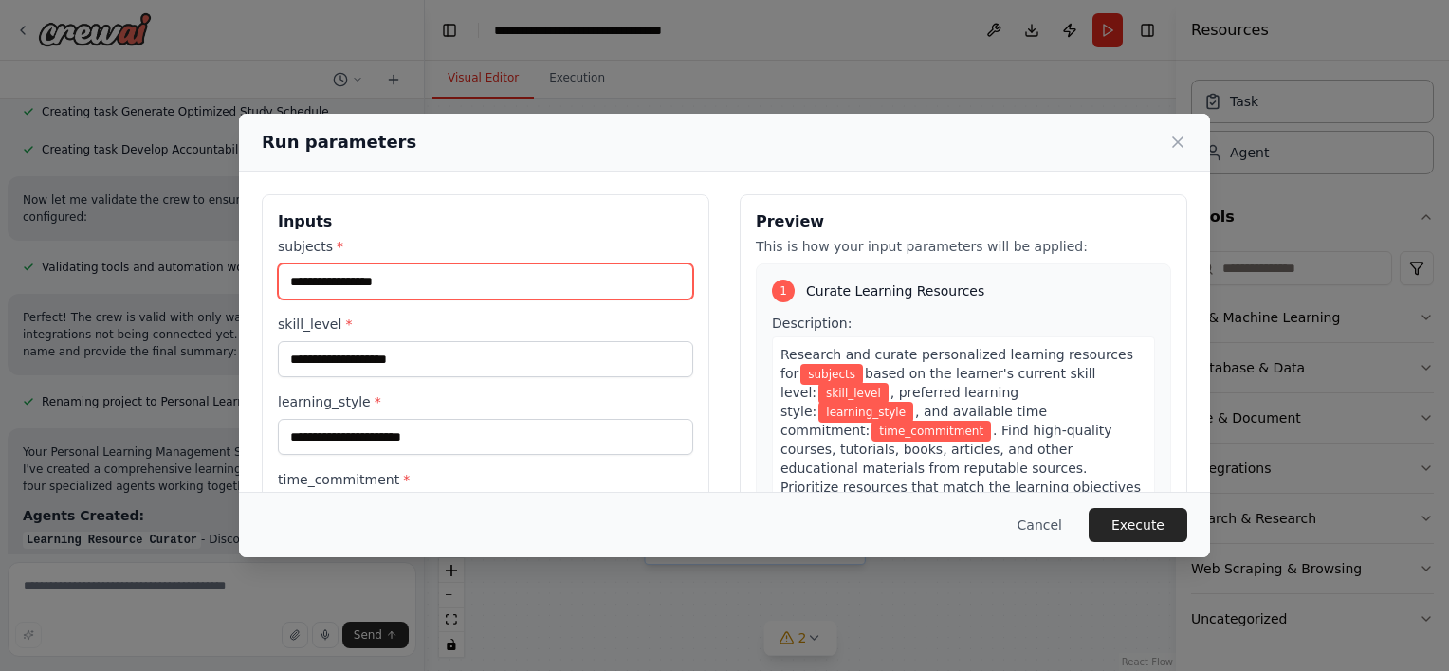
click at [397, 267] on input "subjects *" at bounding box center [485, 282] width 415 height 36
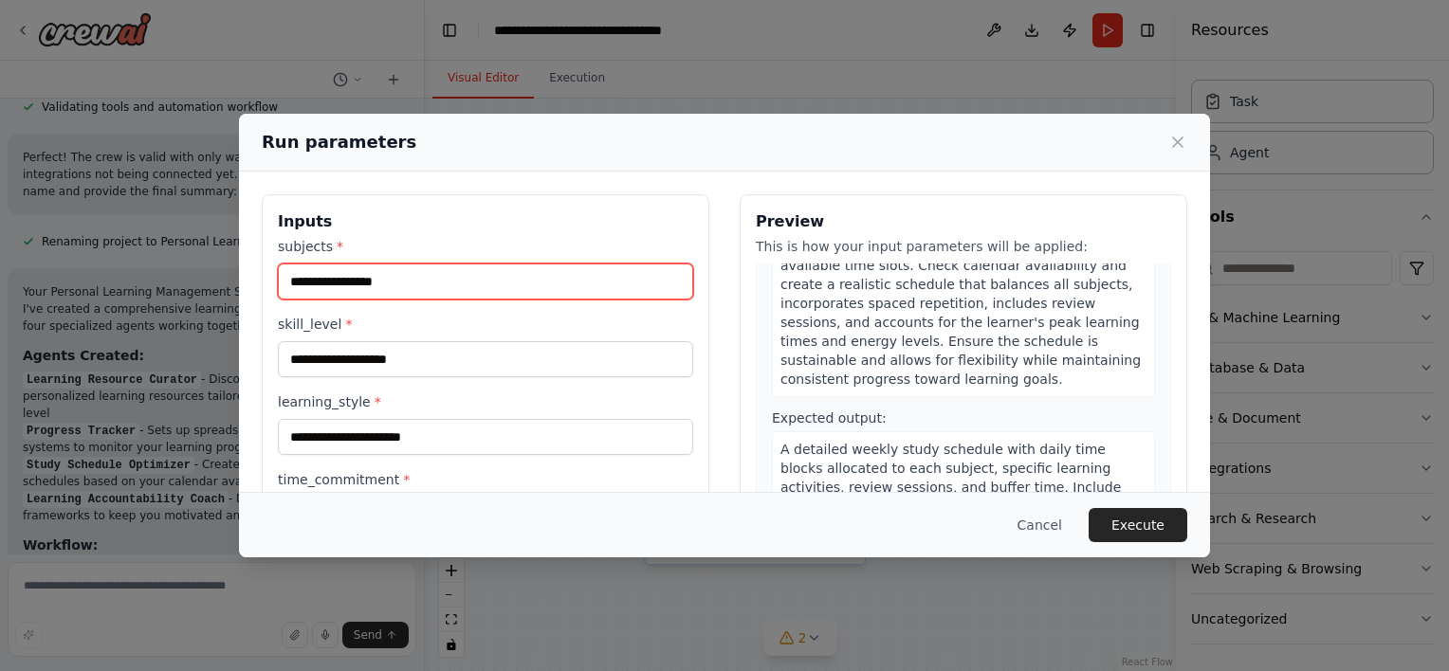
scroll to position [1350, 0]
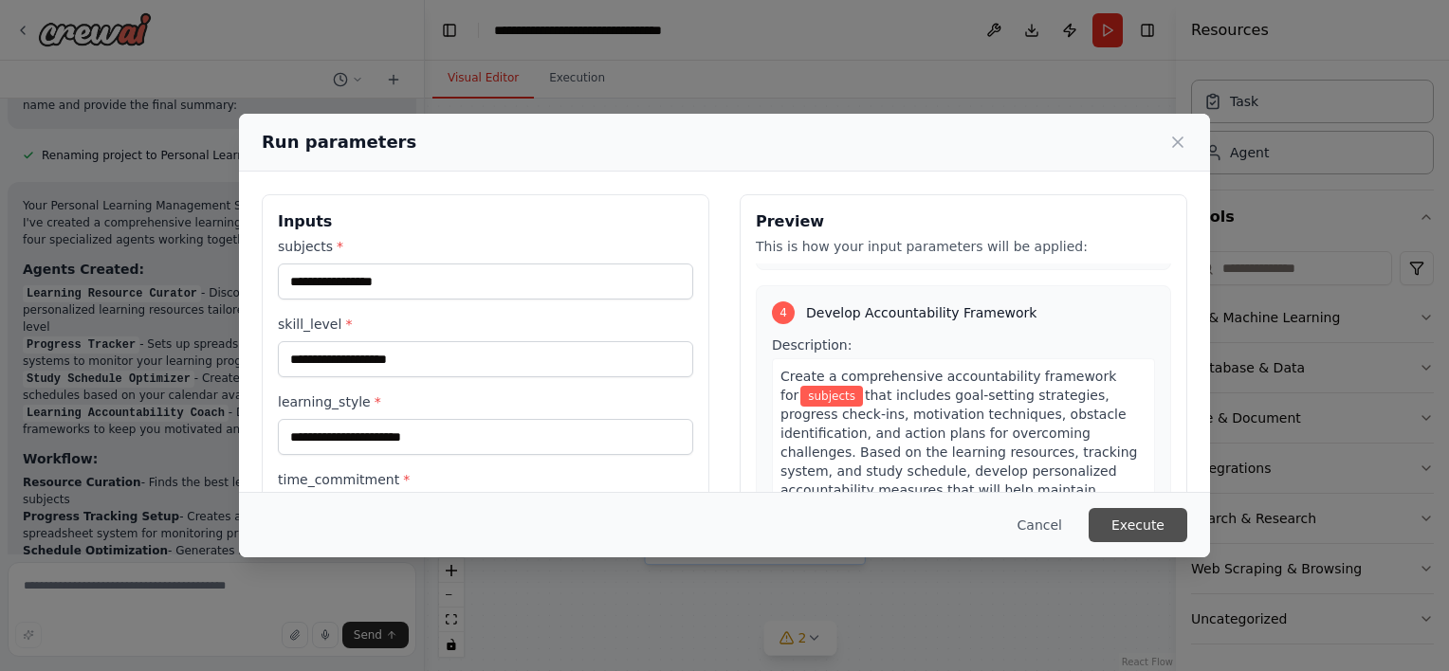
click at [1145, 529] on button "Execute" at bounding box center [1138, 525] width 99 height 34
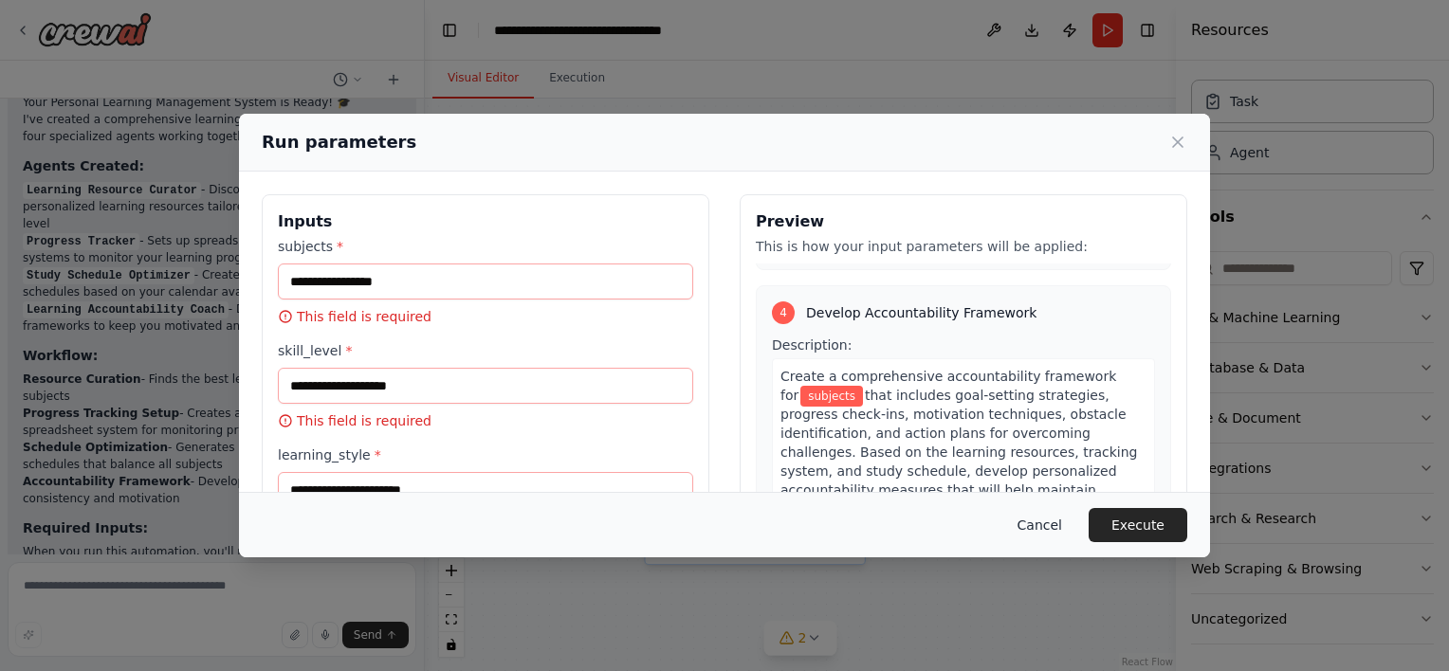
click at [1077, 526] on button "Cancel" at bounding box center [1039, 525] width 75 height 34
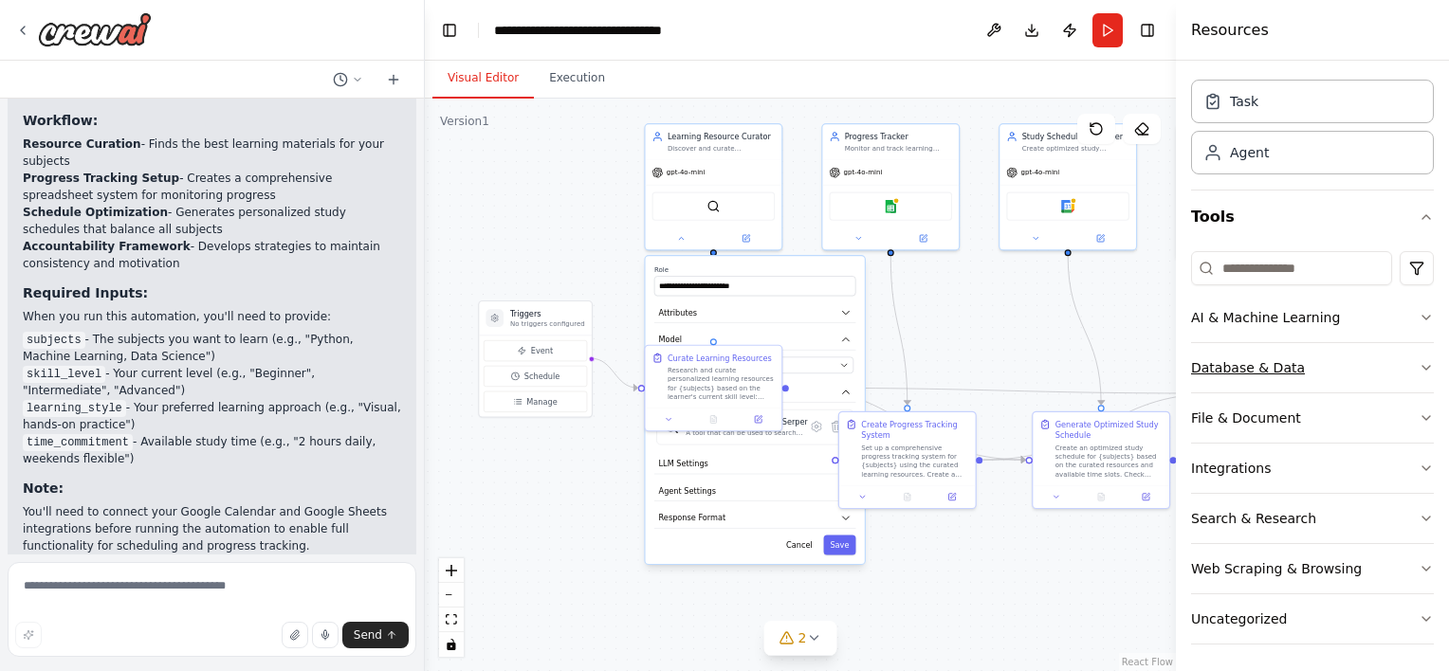
scroll to position [1654, 0]
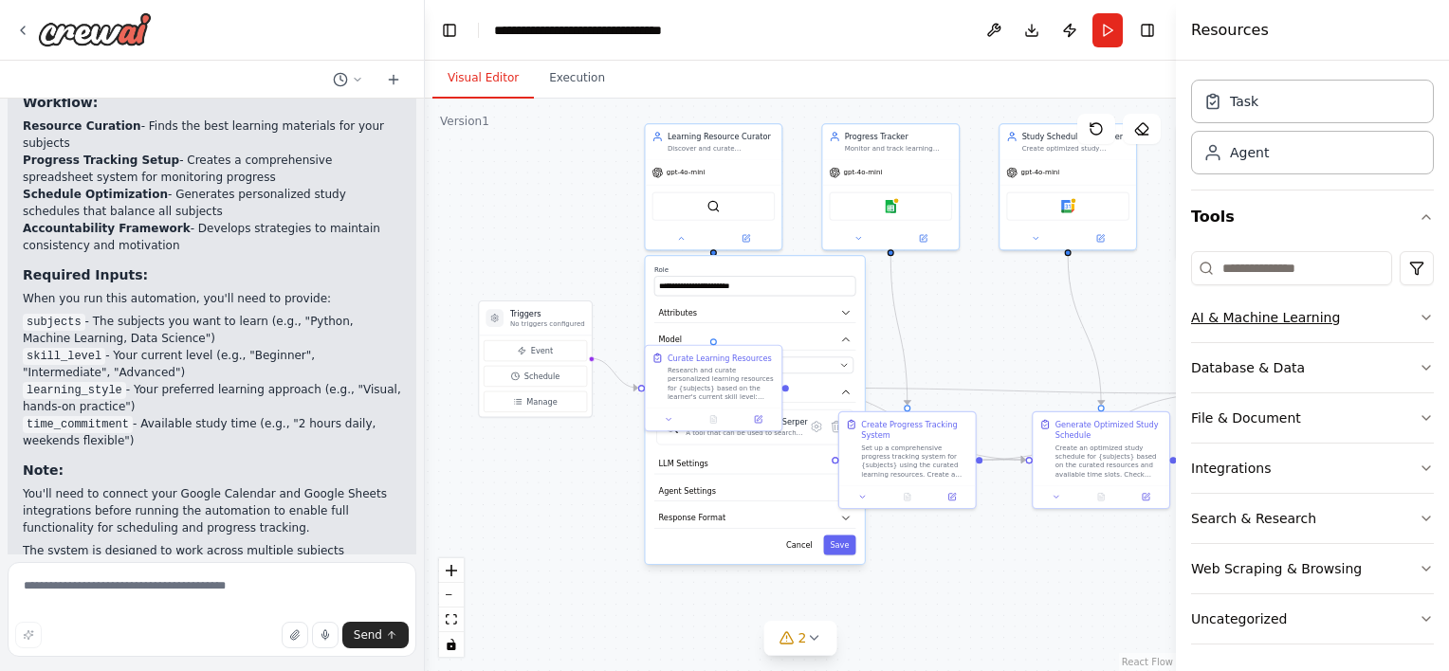
click at [1400, 293] on button "AI & Machine Learning" at bounding box center [1312, 317] width 243 height 49
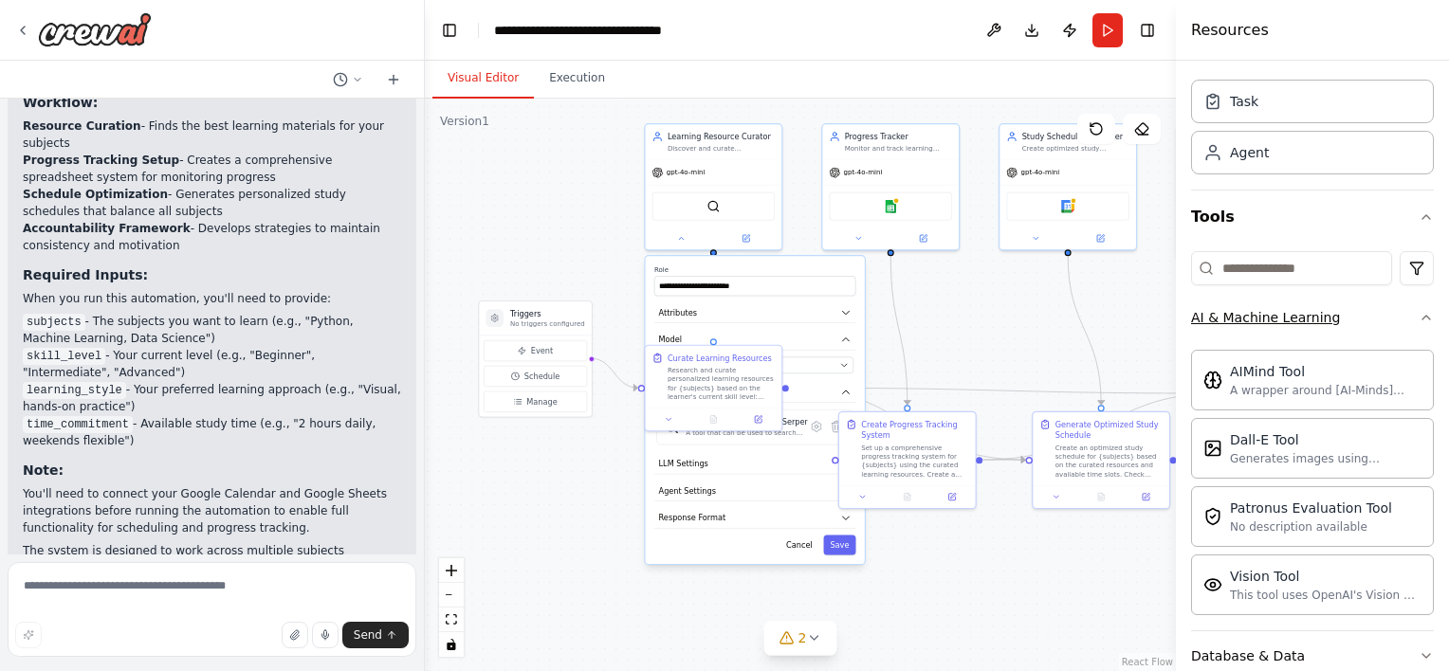
click at [1367, 311] on button "AI & Machine Learning" at bounding box center [1312, 317] width 243 height 49
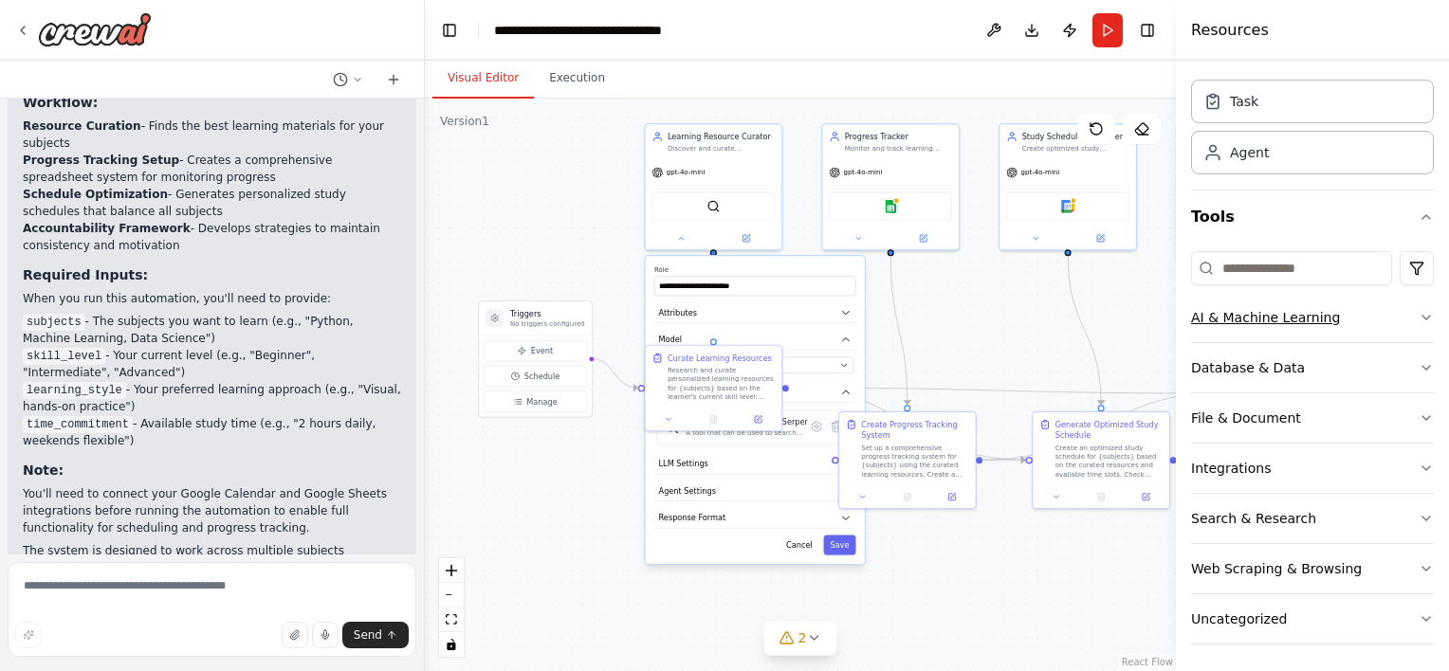
scroll to position [50, 0]
click at [131, 36] on img at bounding box center [95, 29] width 114 height 34
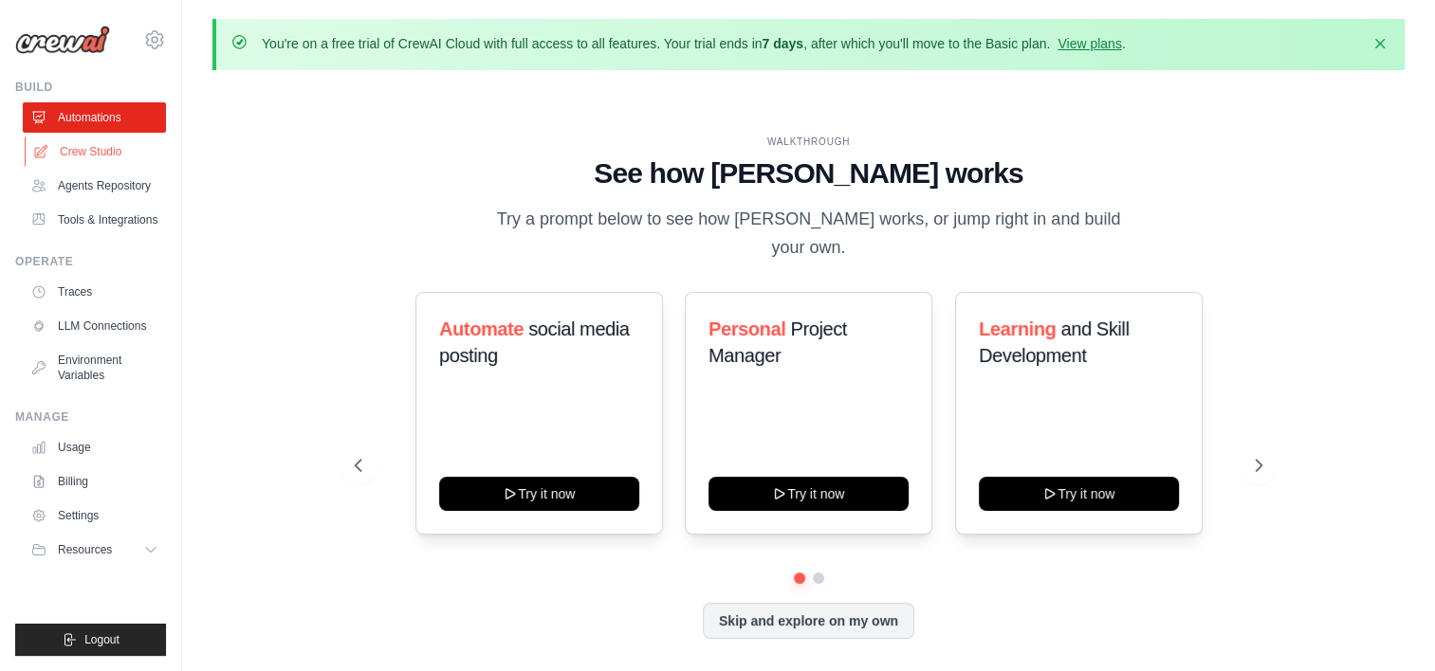
drag, startPoint x: 0, startPoint y: 0, endPoint x: 88, endPoint y: 155, distance: 178.0
click at [88, 155] on link "Crew Studio" at bounding box center [96, 152] width 143 height 30
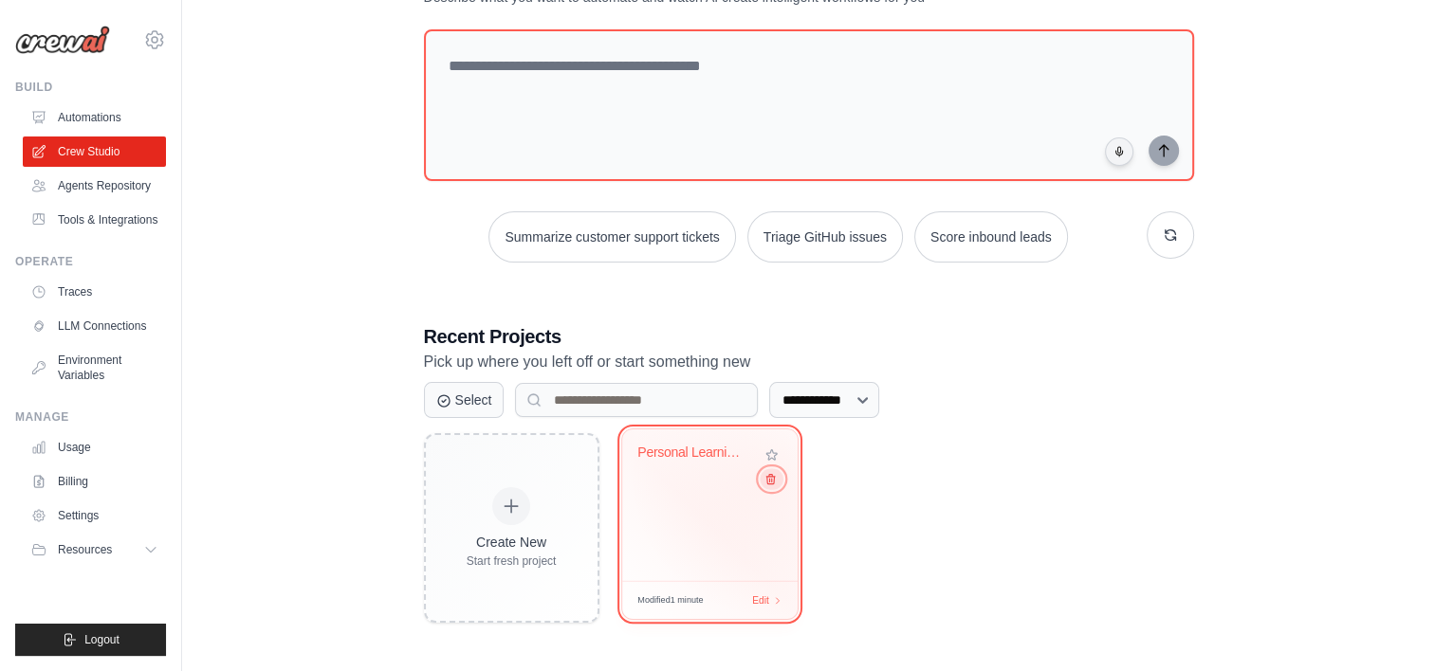
click at [771, 479] on icon at bounding box center [770, 479] width 9 height 9
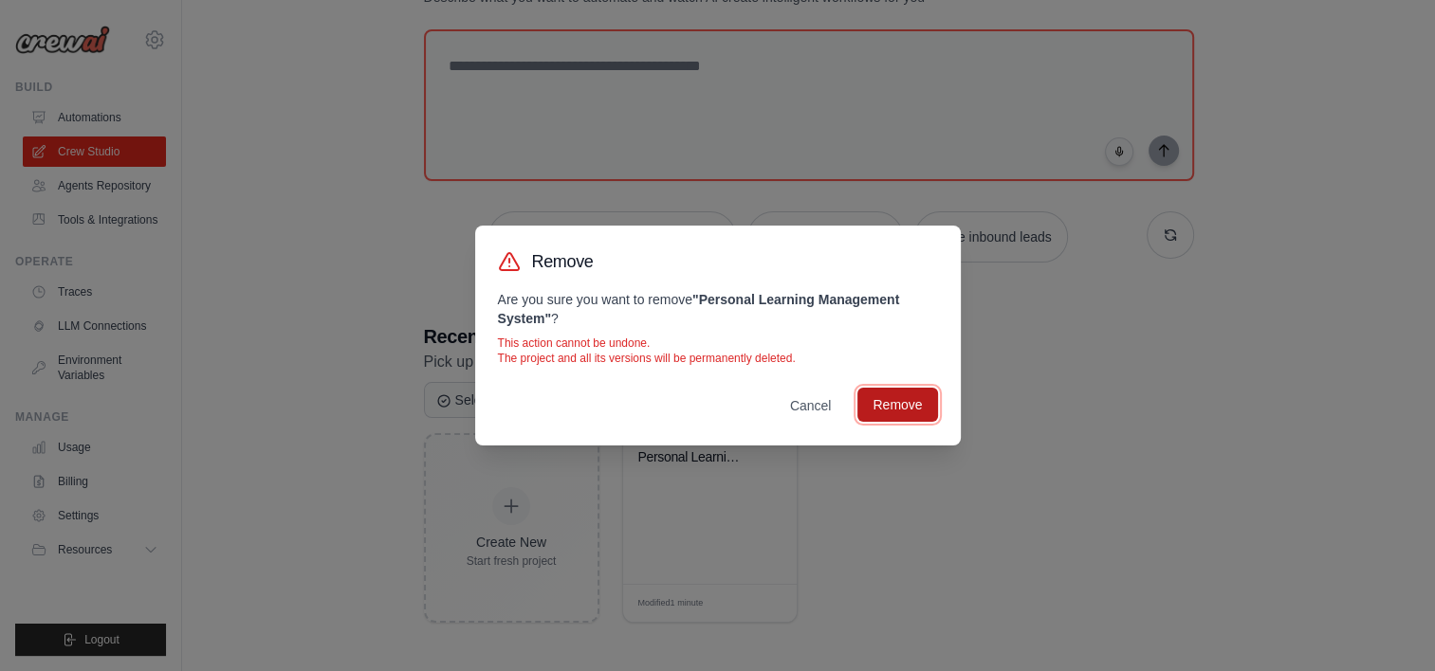
click at [903, 402] on button "Remove" at bounding box center [897, 405] width 80 height 34
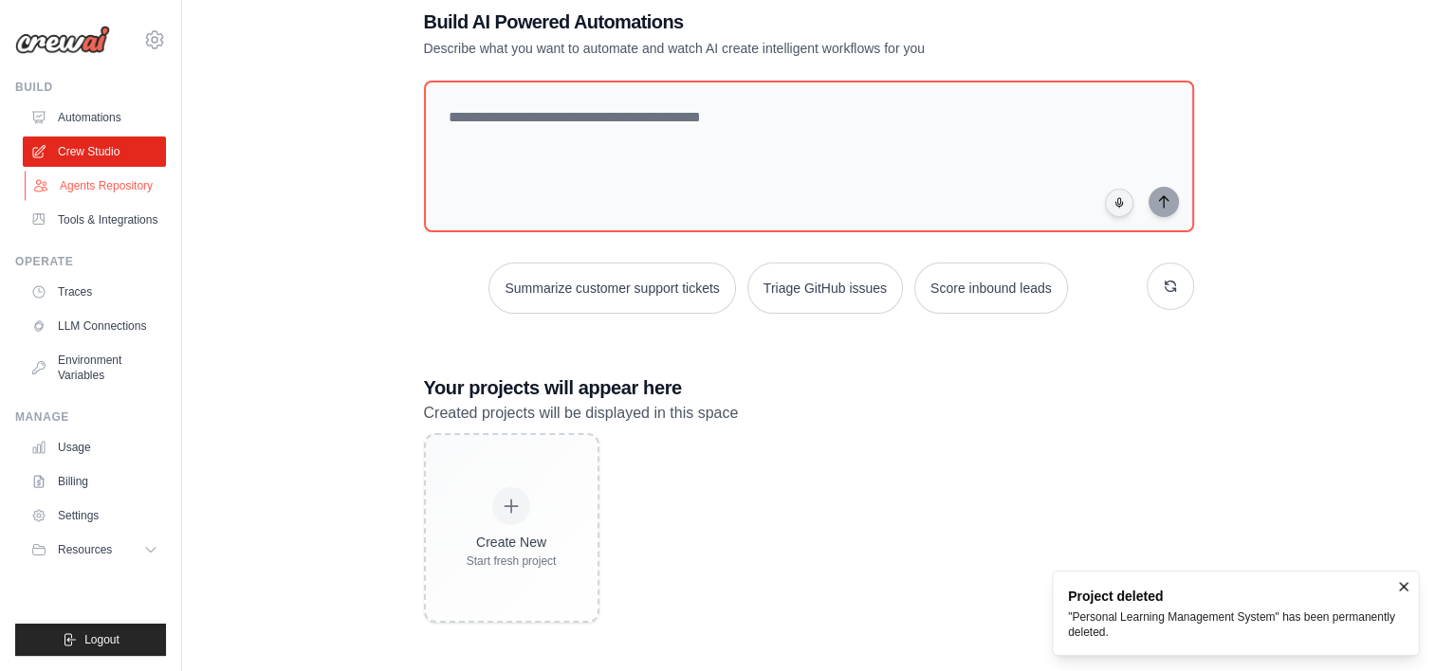
click at [62, 182] on link "Agents Repository" at bounding box center [96, 186] width 143 height 30
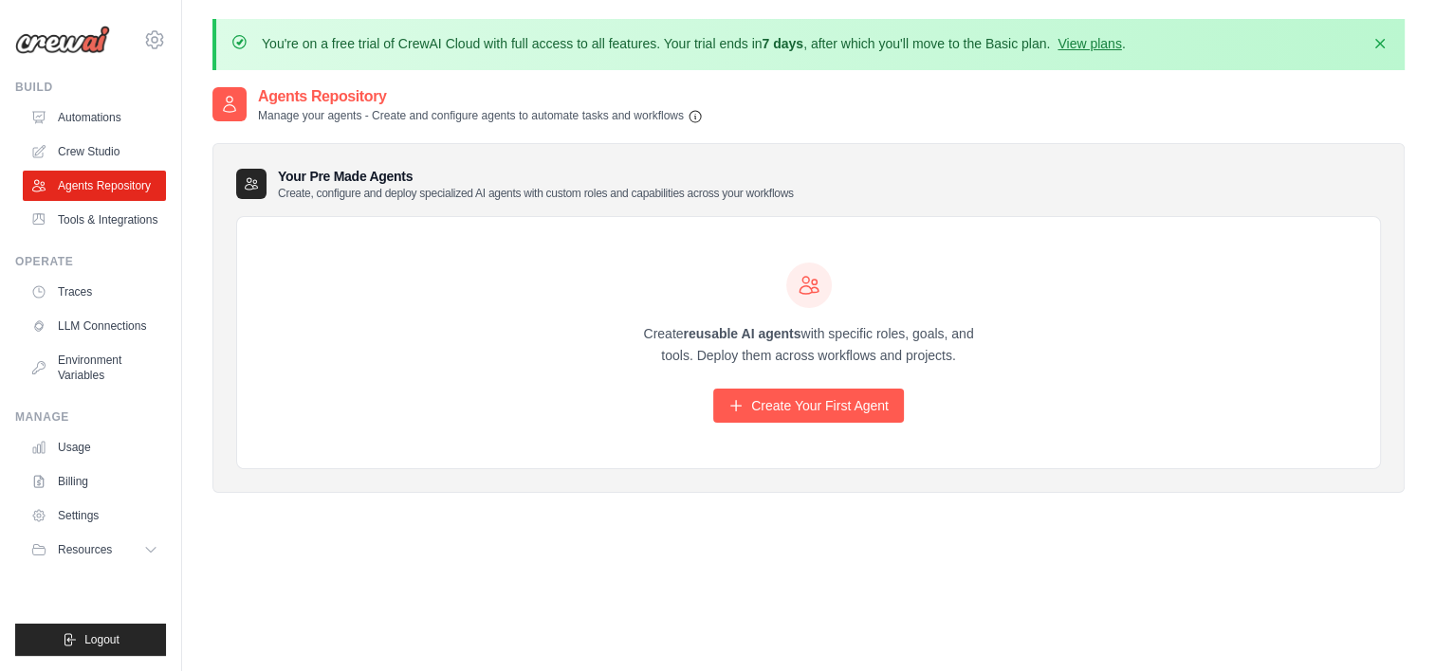
click at [85, 235] on ul "Build Automations Crew Studio Agents Repository Tools & Integrations" at bounding box center [90, 368] width 151 height 577
click at [68, 225] on link "Tools & Integrations" at bounding box center [96, 220] width 143 height 30
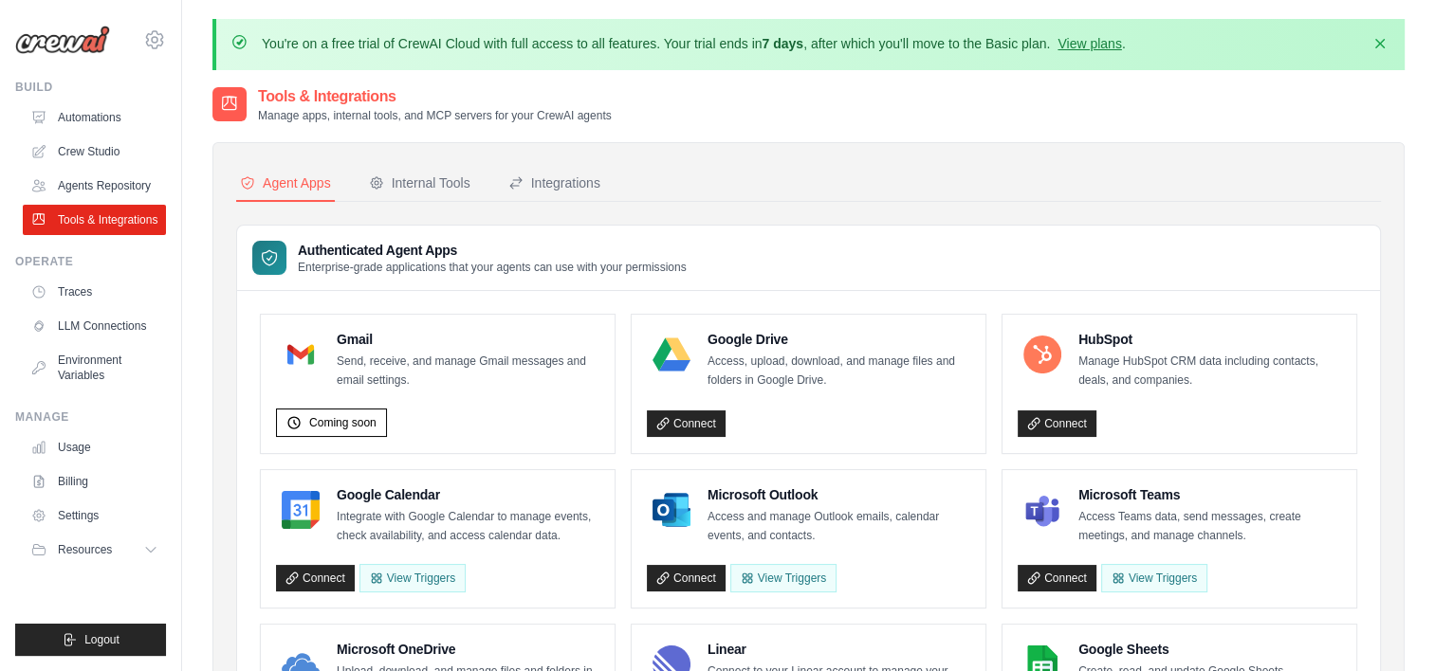
click at [77, 286] on link "Traces" at bounding box center [94, 292] width 143 height 30
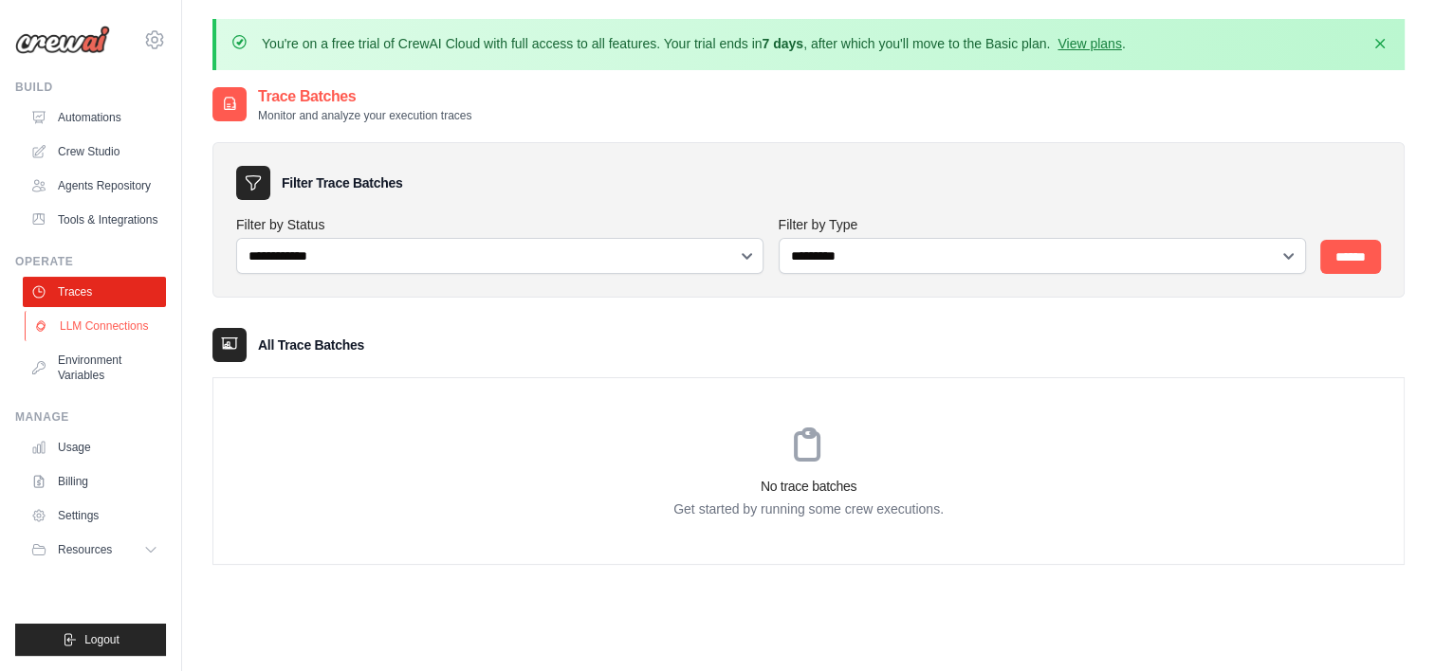
click at [79, 326] on link "LLM Connections" at bounding box center [96, 326] width 143 height 30
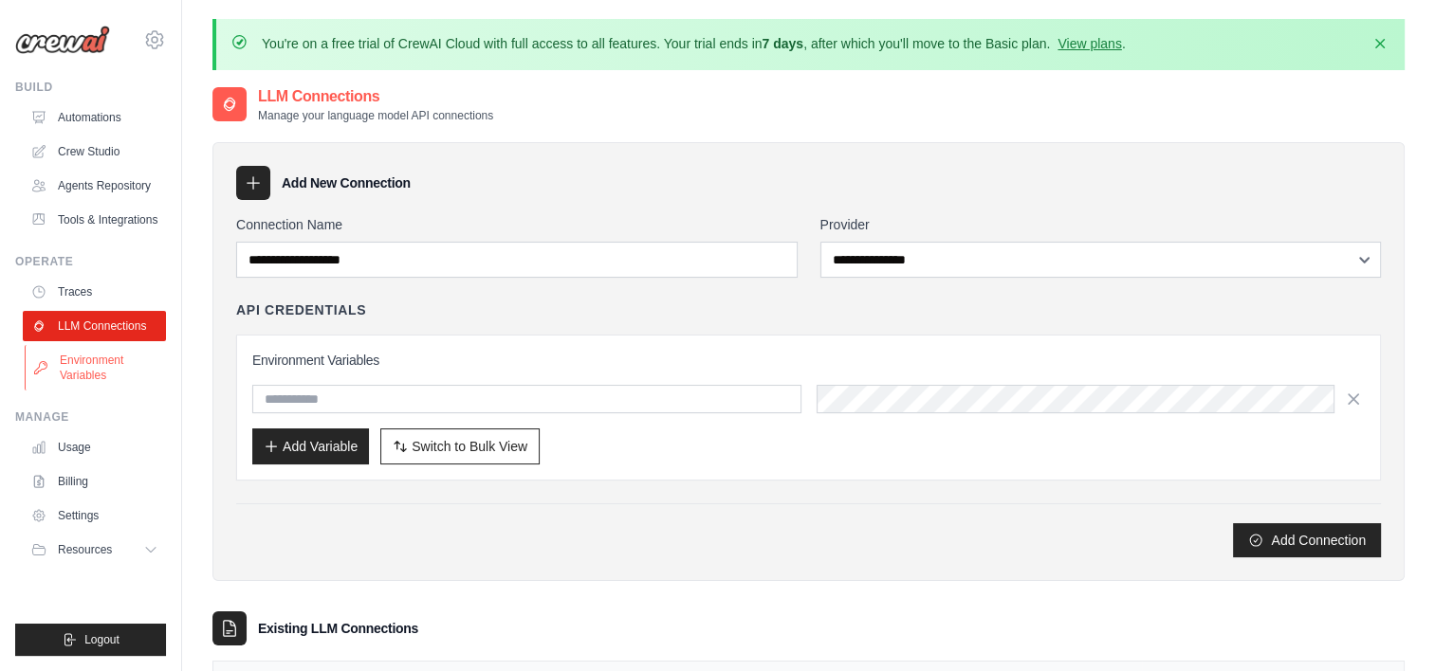
click at [79, 357] on link "Environment Variables" at bounding box center [96, 368] width 143 height 46
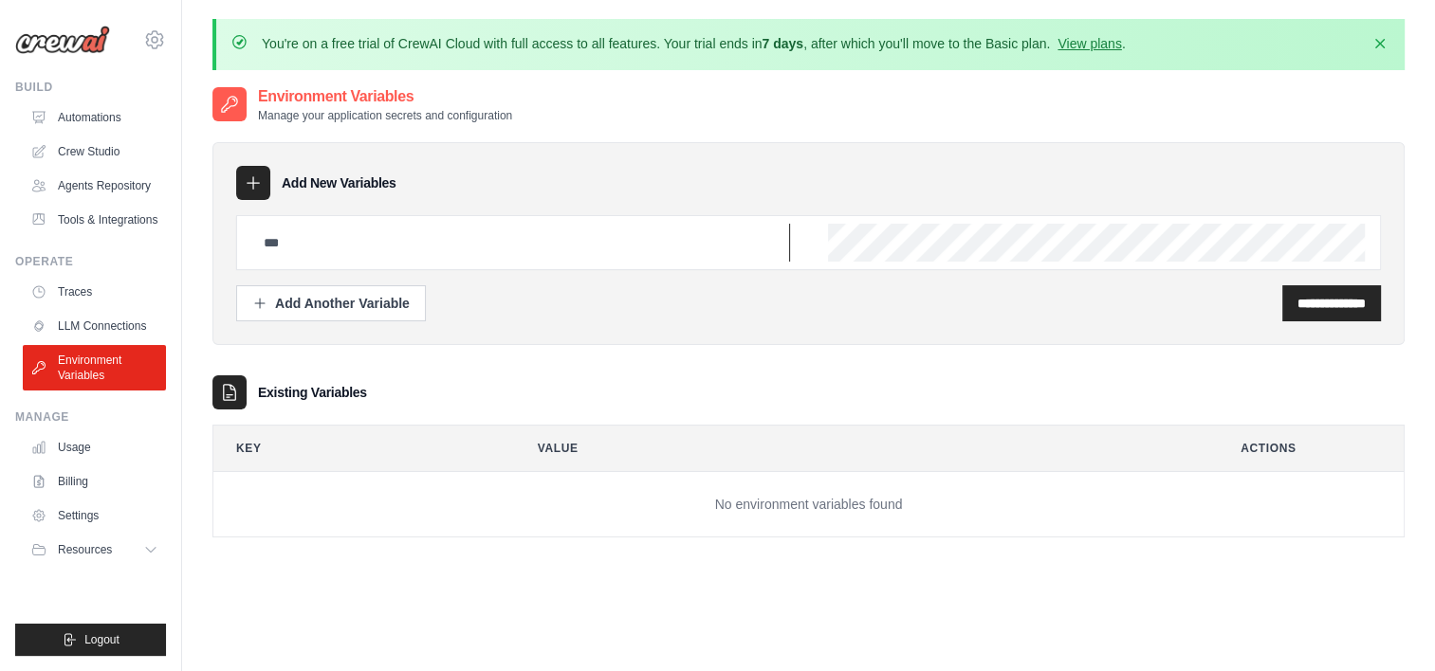
click at [329, 235] on input "text" at bounding box center [521, 243] width 538 height 38
click at [1096, 42] on link "View plans" at bounding box center [1089, 43] width 64 height 15
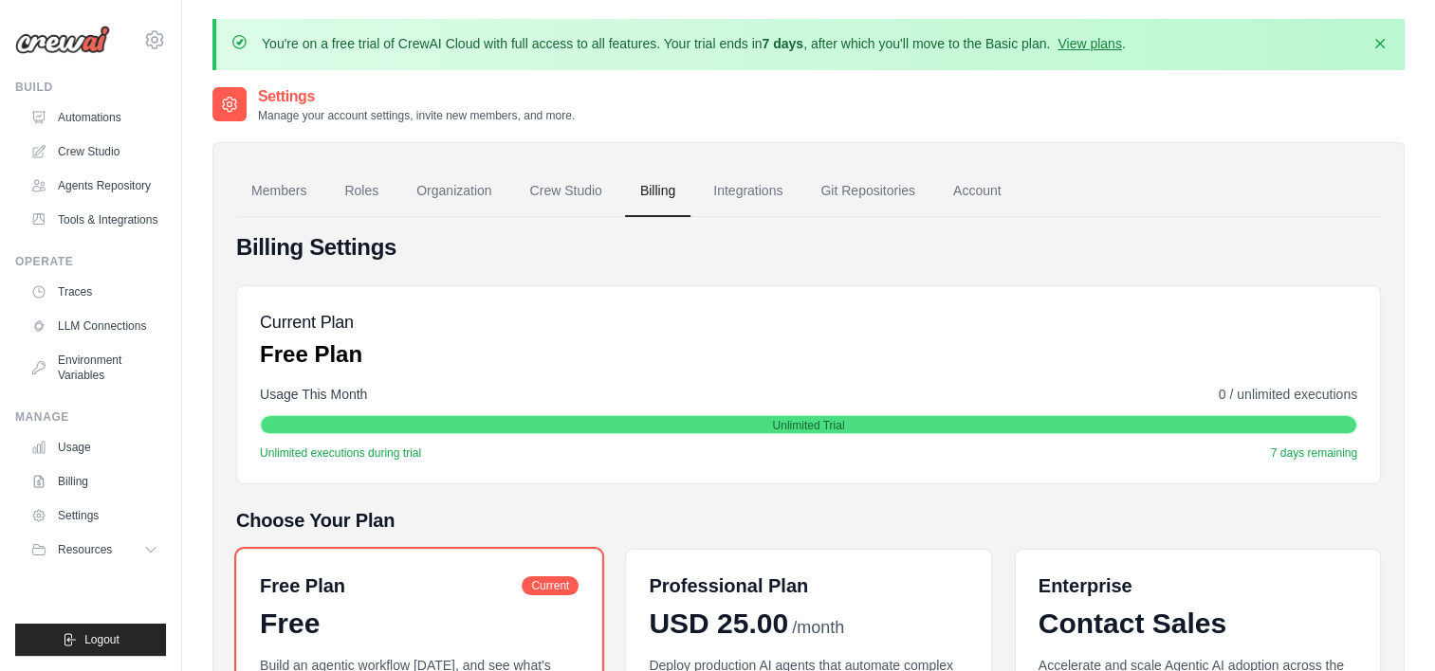
scroll to position [292, 0]
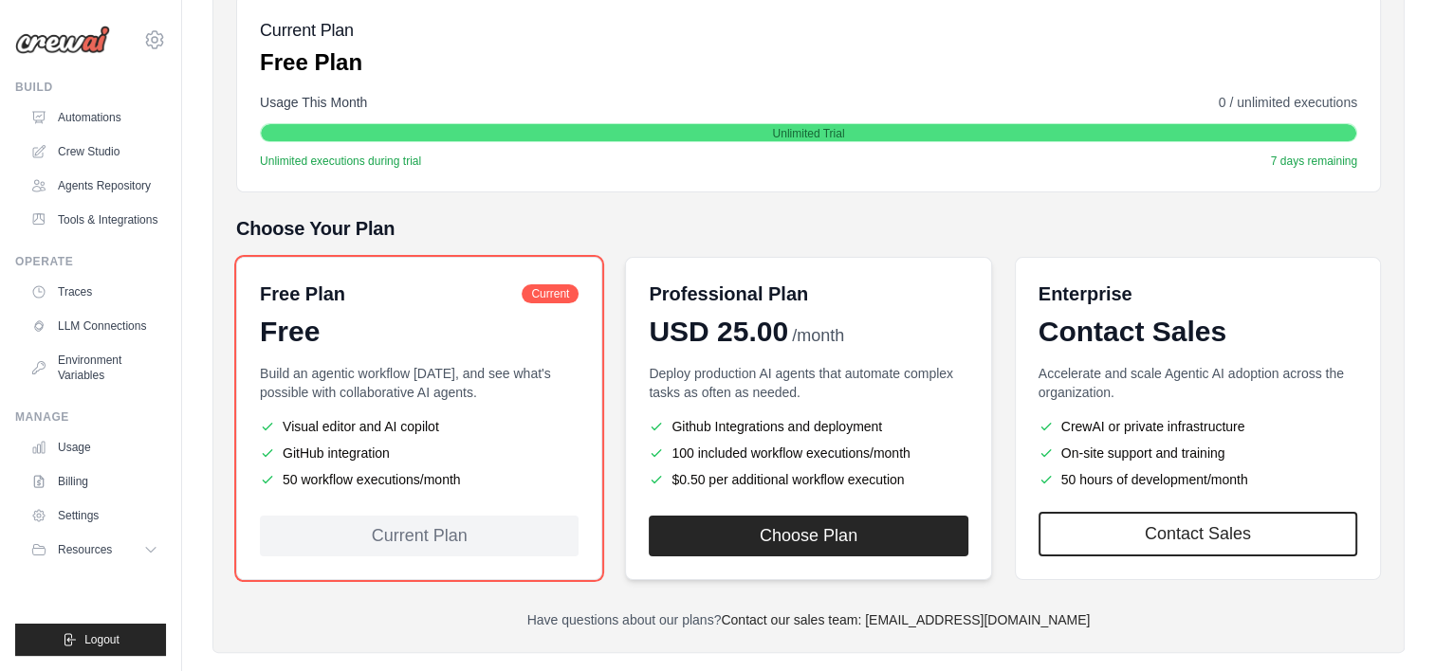
click at [874, 261] on div "Professional Plan USD 25.00 /month Deploy production AI agents that automate co…" at bounding box center [808, 418] width 366 height 323
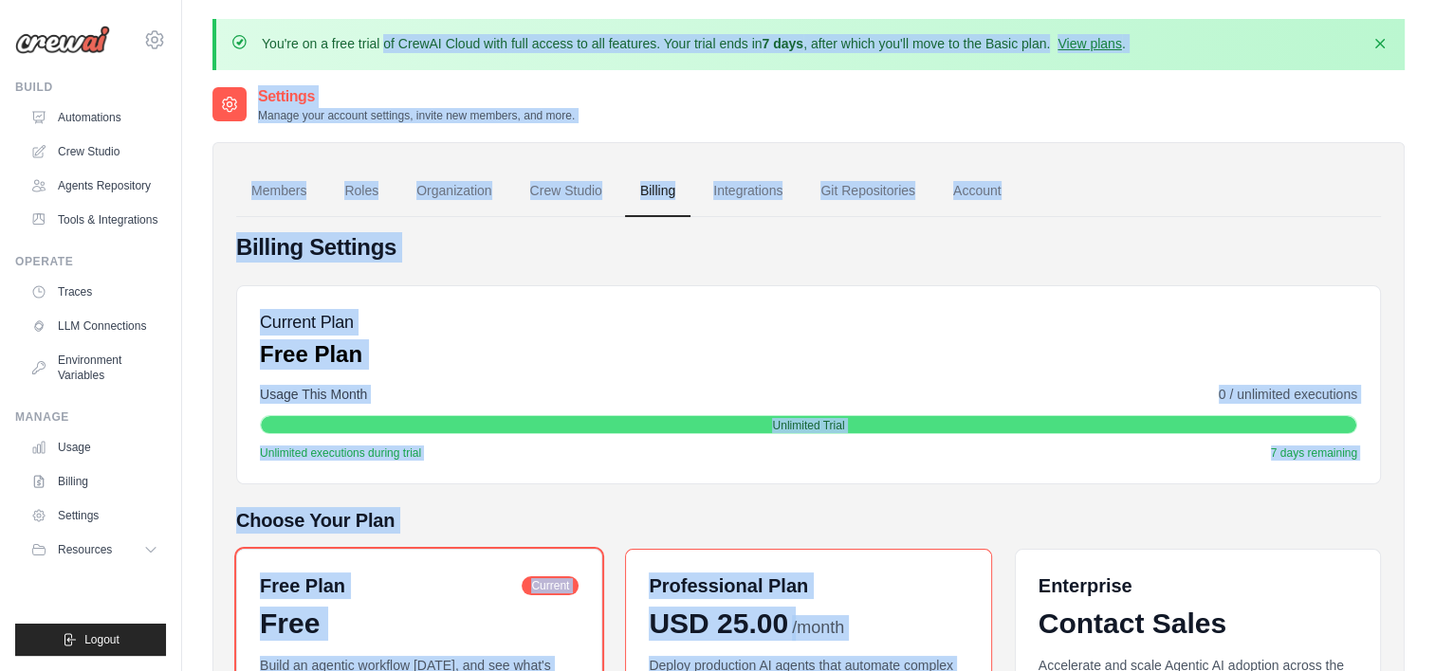
scroll to position [321, 0]
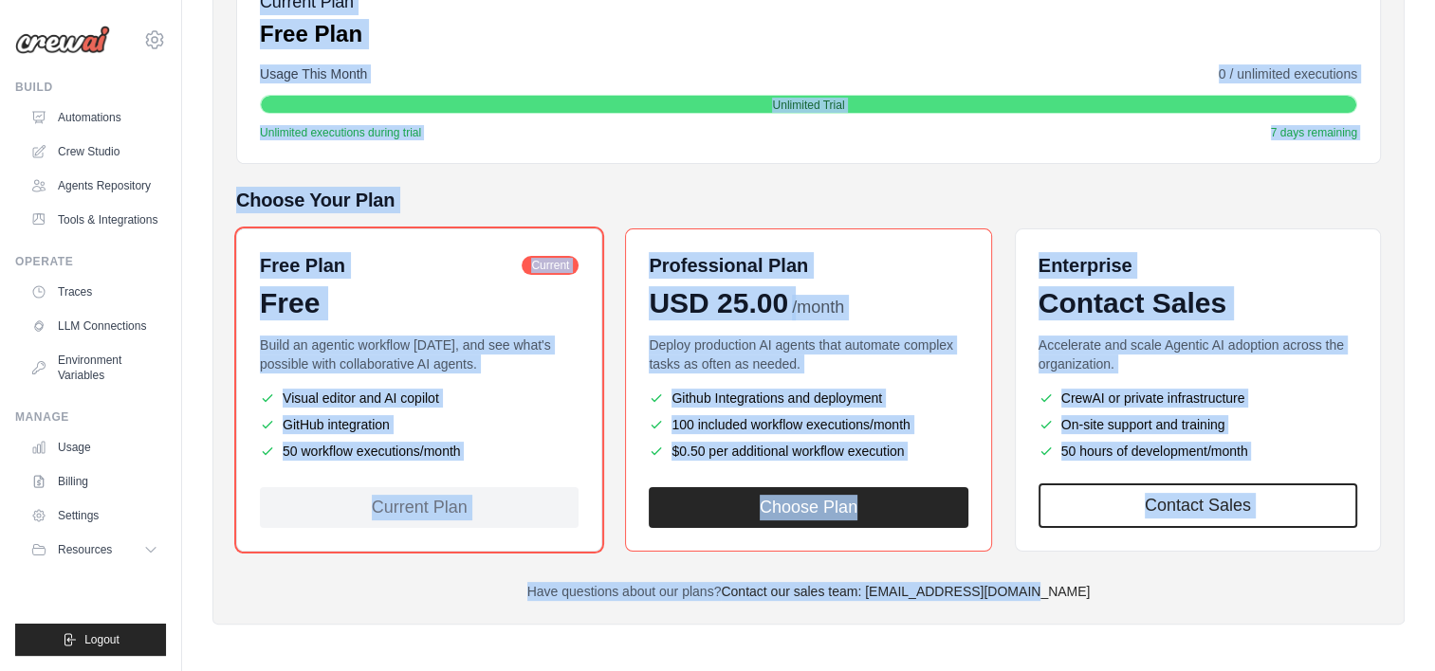
drag, startPoint x: 238, startPoint y: 31, endPoint x: 1124, endPoint y: 680, distance: 1098.0
click at [1124, 671] on html "[EMAIL_ADDRESS][DOMAIN_NAME] Settings Build Automations Resources" at bounding box center [717, 217] width 1435 height 1077
copy div "You're on a free trial of CrewAI Cloud with full access to all features. Your t…"
